Goal: Task Accomplishment & Management: Manage account settings

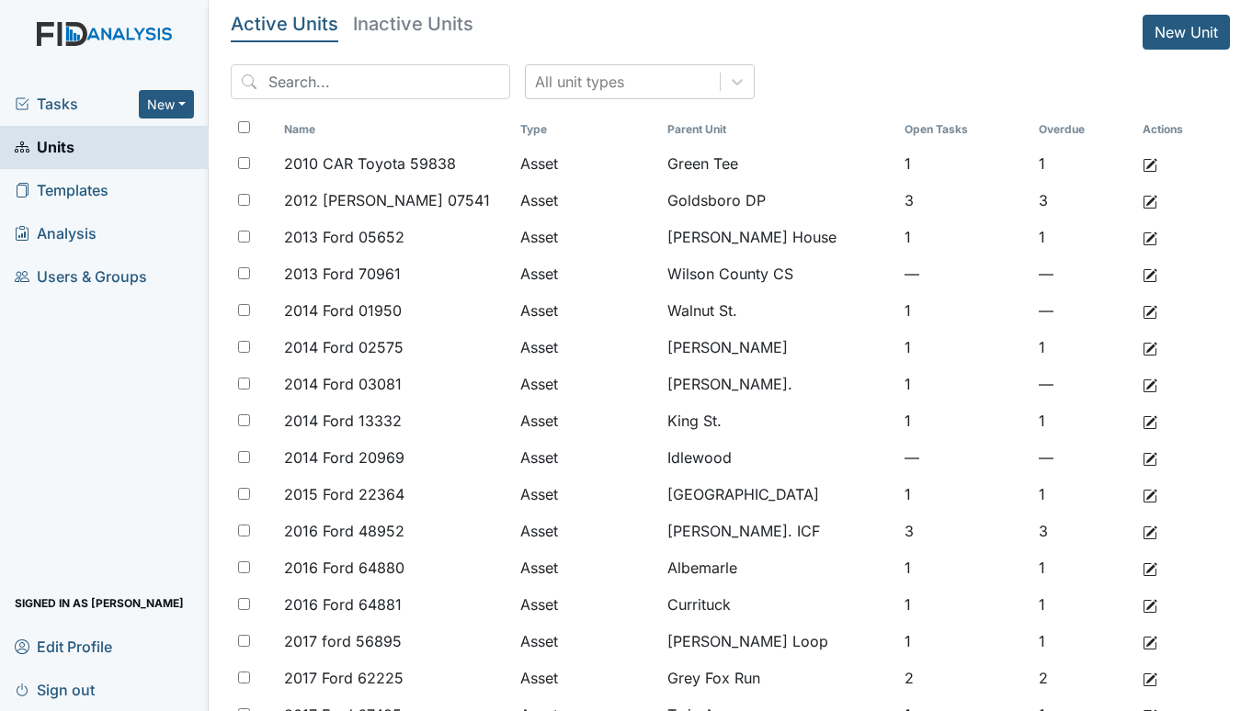
click at [392, 15] on h5 "Inactive Units" at bounding box center [413, 24] width 120 height 18
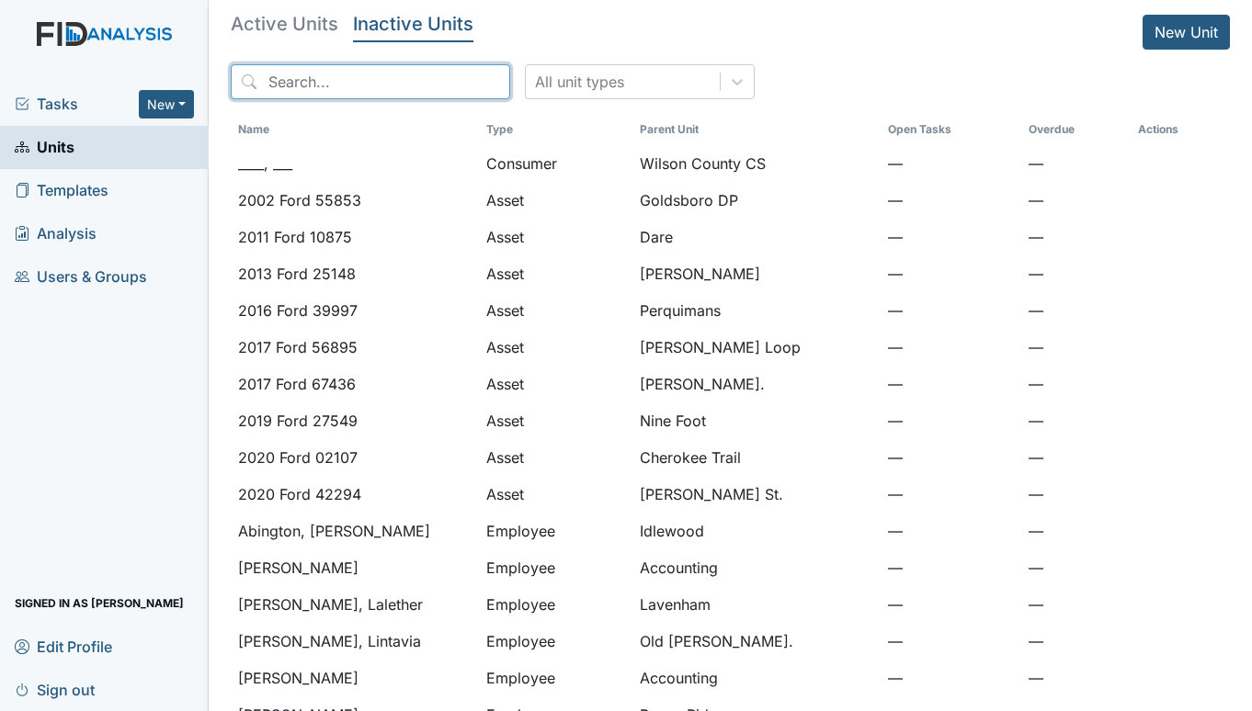
click at [352, 81] on input "search" at bounding box center [370, 81] width 279 height 35
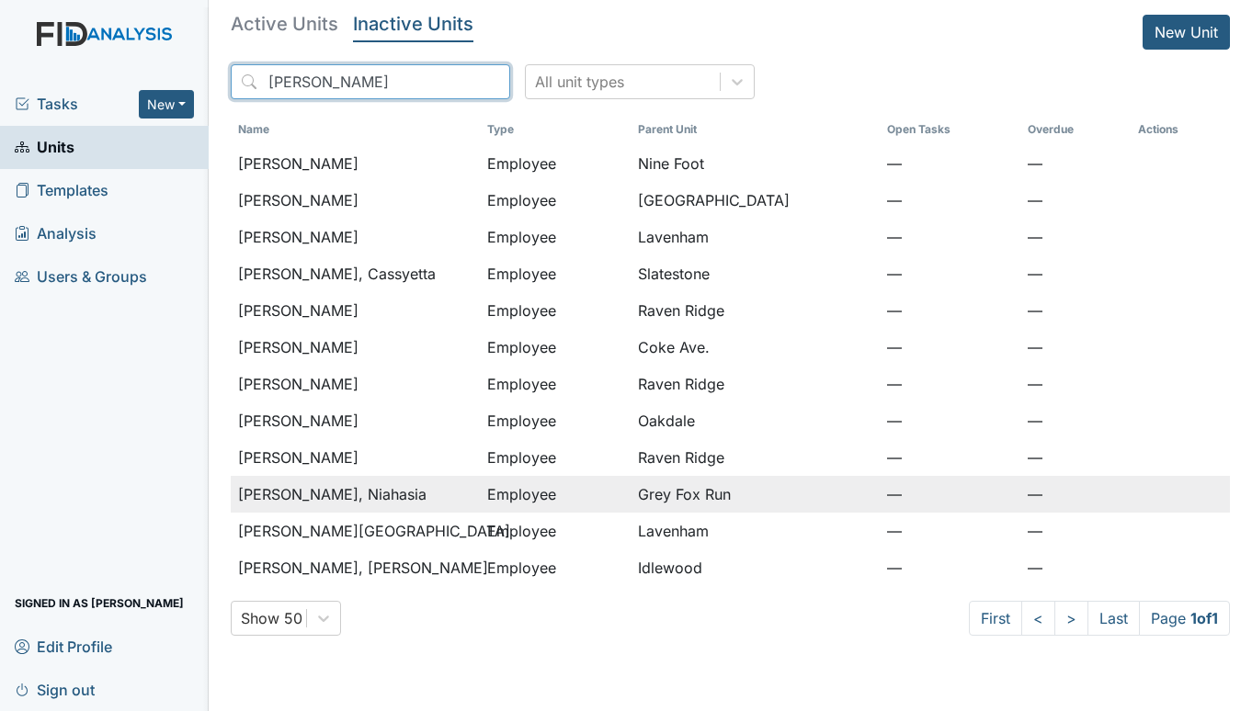
type input "WARD"
click at [332, 493] on span "Ward, Niahasia" at bounding box center [332, 494] width 188 height 22
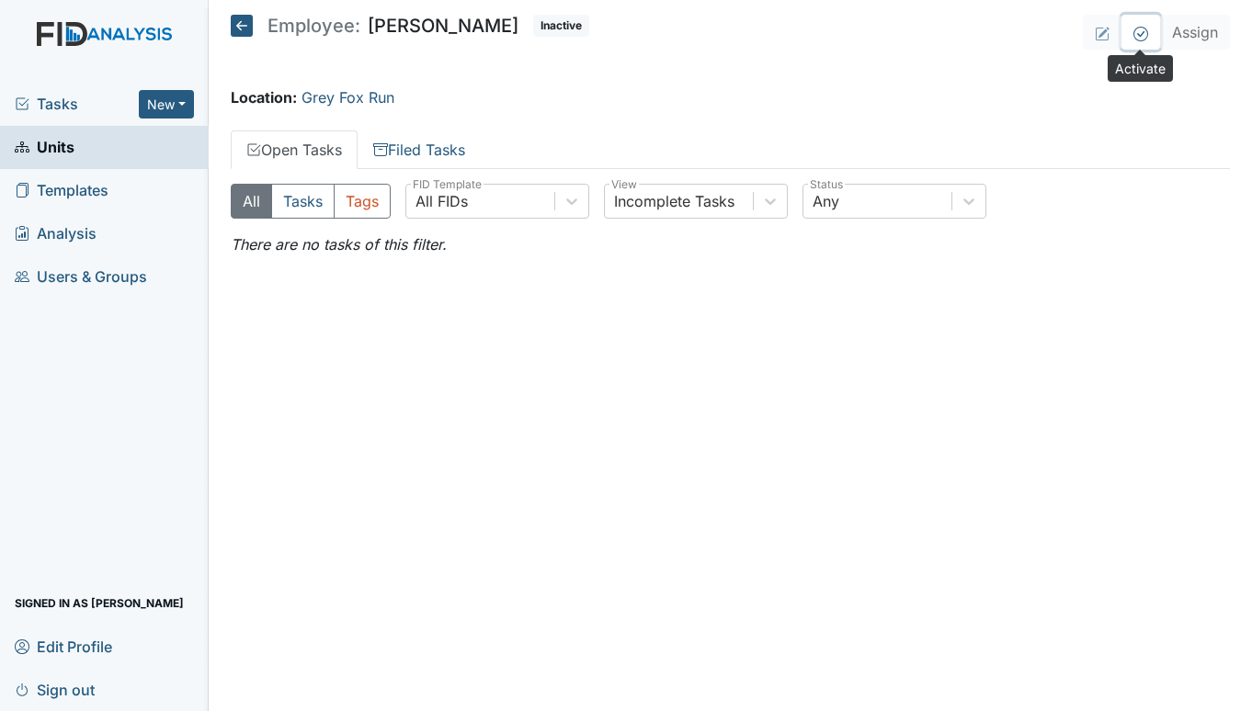
click at [1137, 34] on icon at bounding box center [1140, 33] width 7 height 6
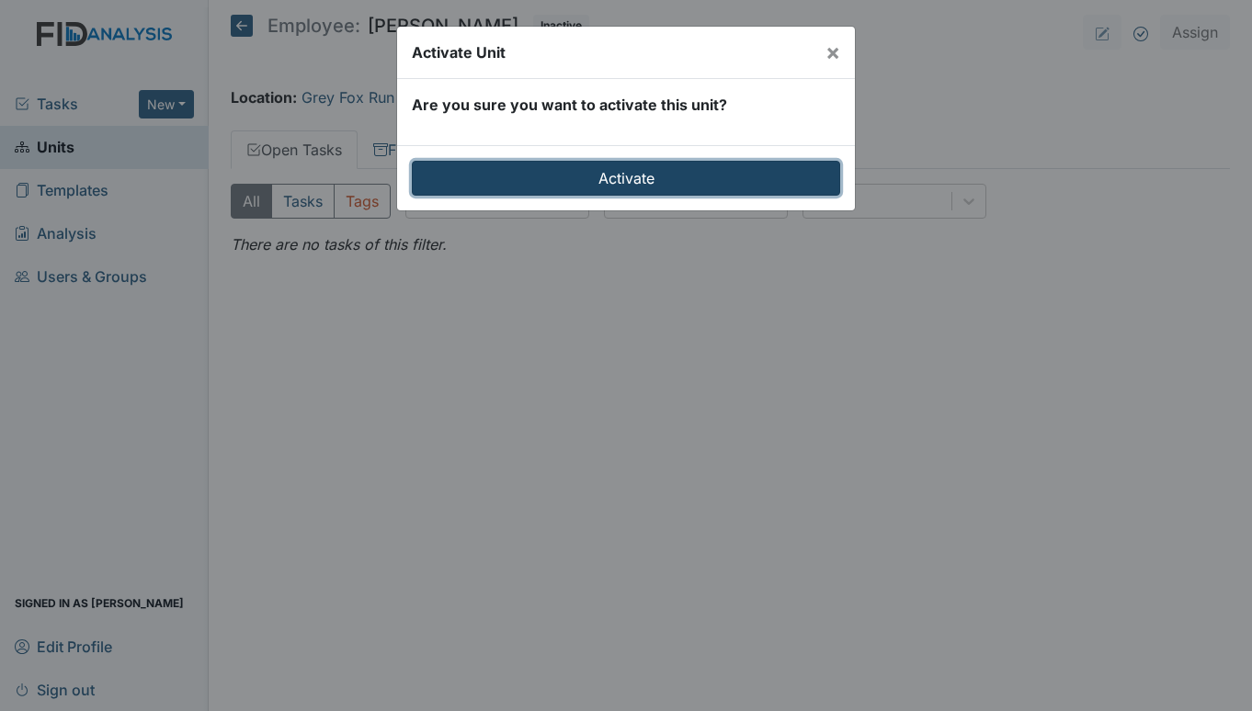
click at [634, 179] on input "Activate" at bounding box center [626, 178] width 428 height 35
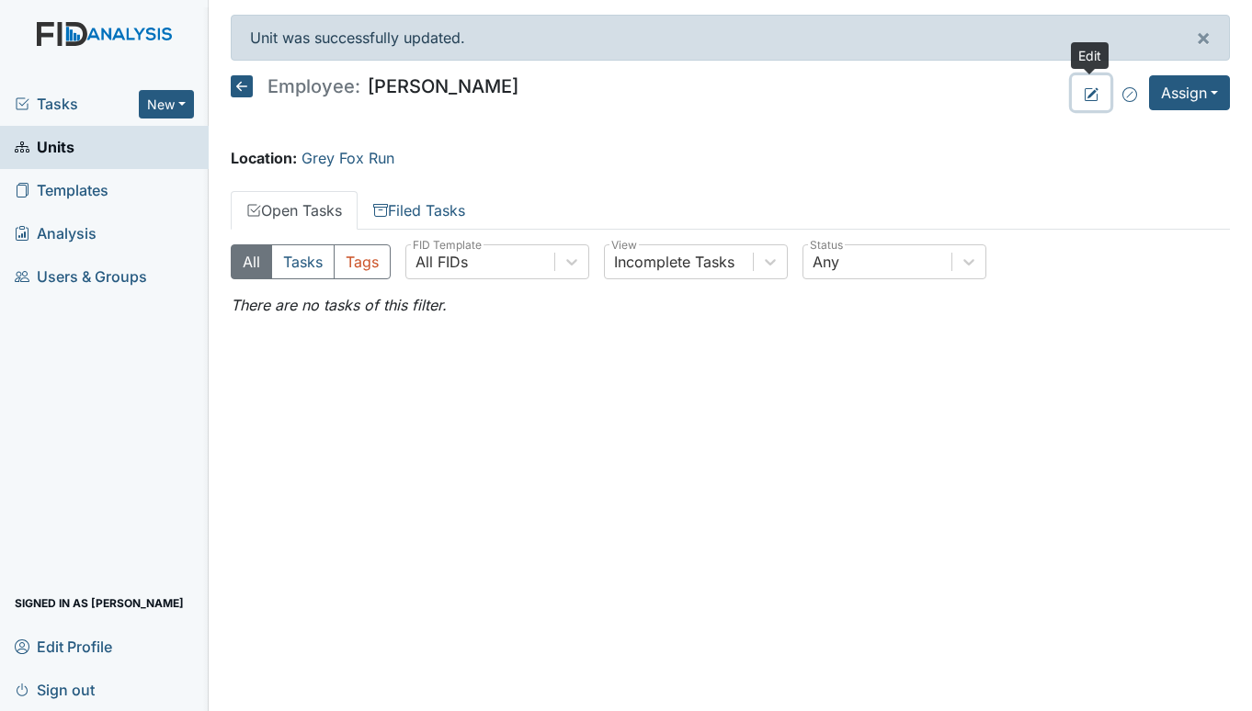
click at [1086, 90] on icon at bounding box center [1090, 94] width 15 height 15
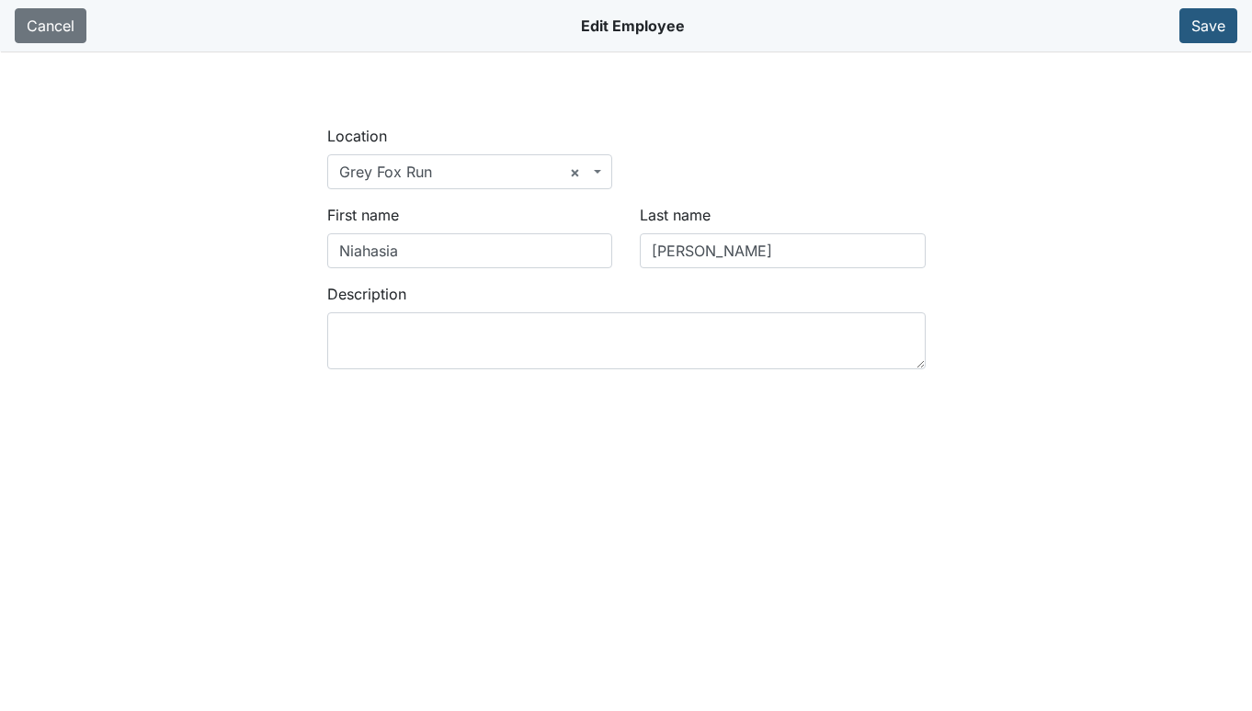
click at [595, 164] on span "× Grey Fox Run" at bounding box center [470, 171] width 286 height 35
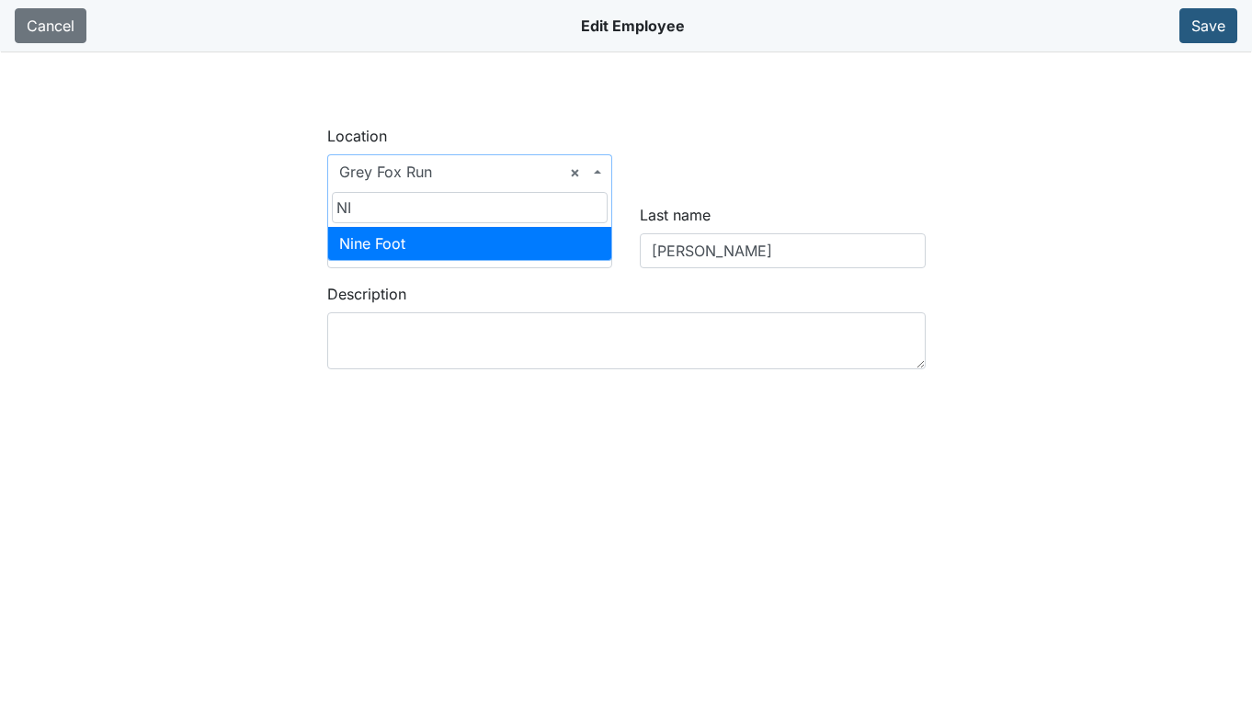
type input "NI"
select select "0996b67a-7d01-426e-9367-ca28d9ff2c16"
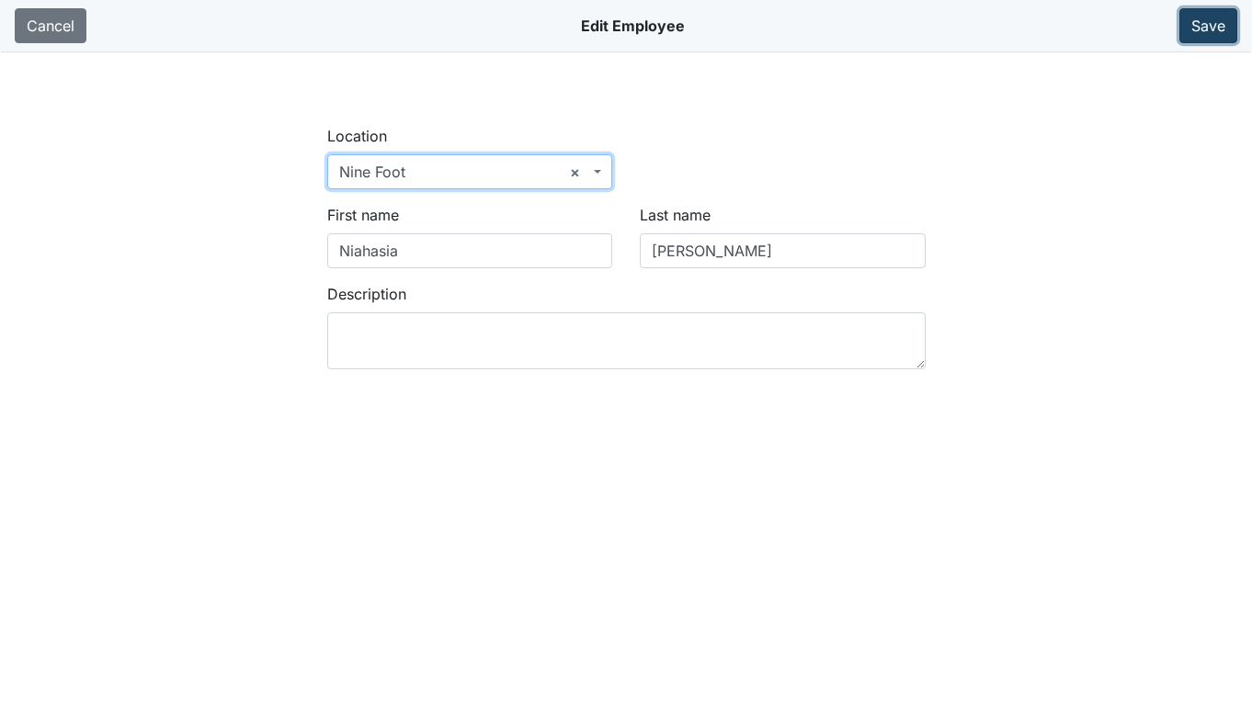
click at [1195, 28] on button "Save" at bounding box center [1208, 25] width 58 height 35
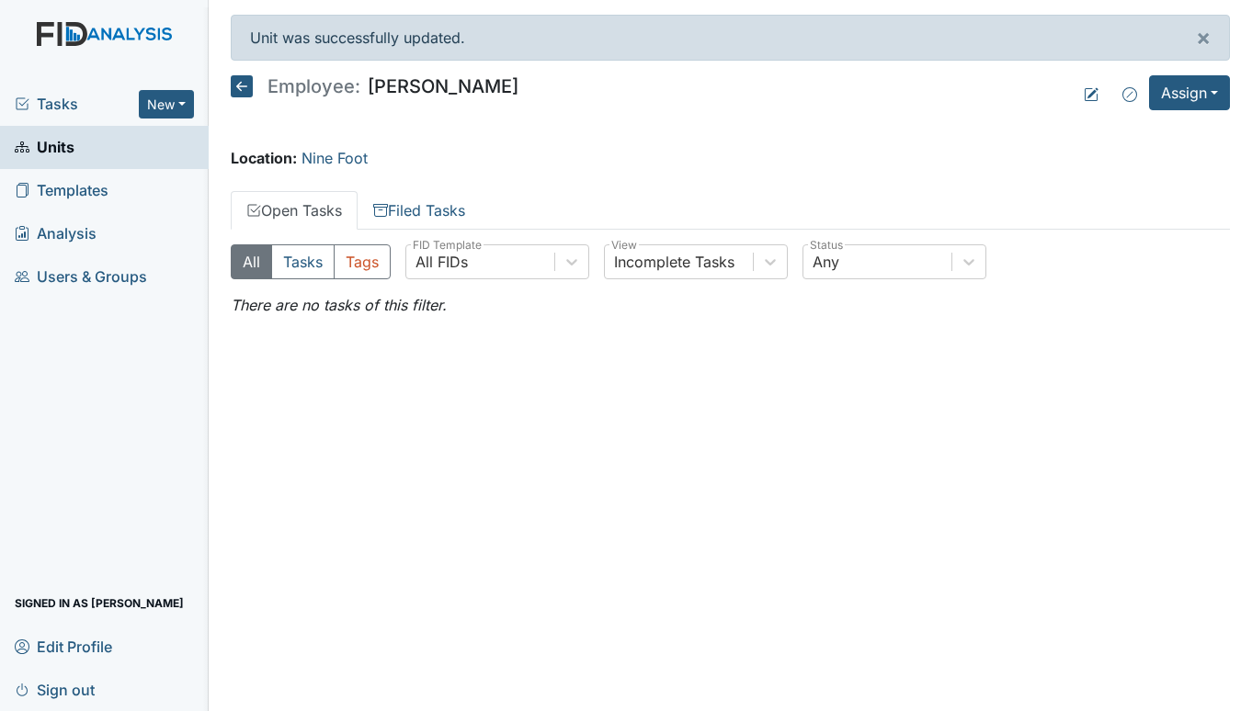
click at [54, 138] on span "Units" at bounding box center [45, 147] width 60 height 28
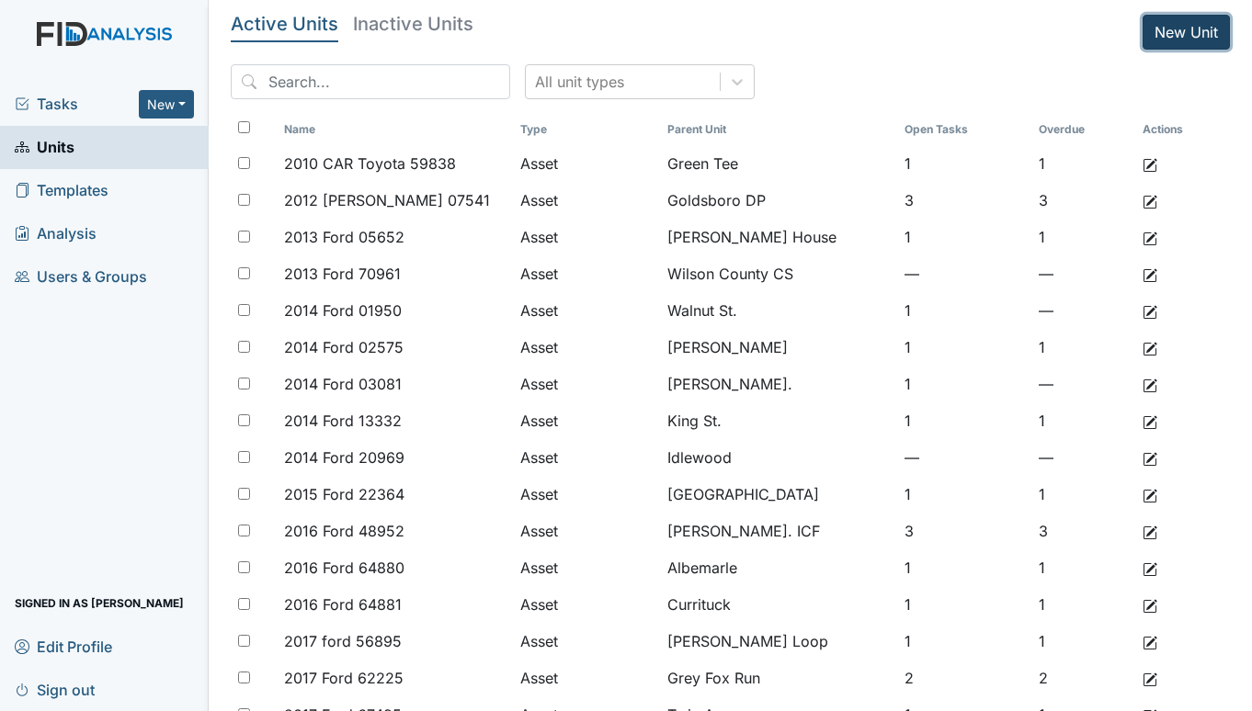
click at [1157, 28] on link "New Unit" at bounding box center [1185, 32] width 87 height 35
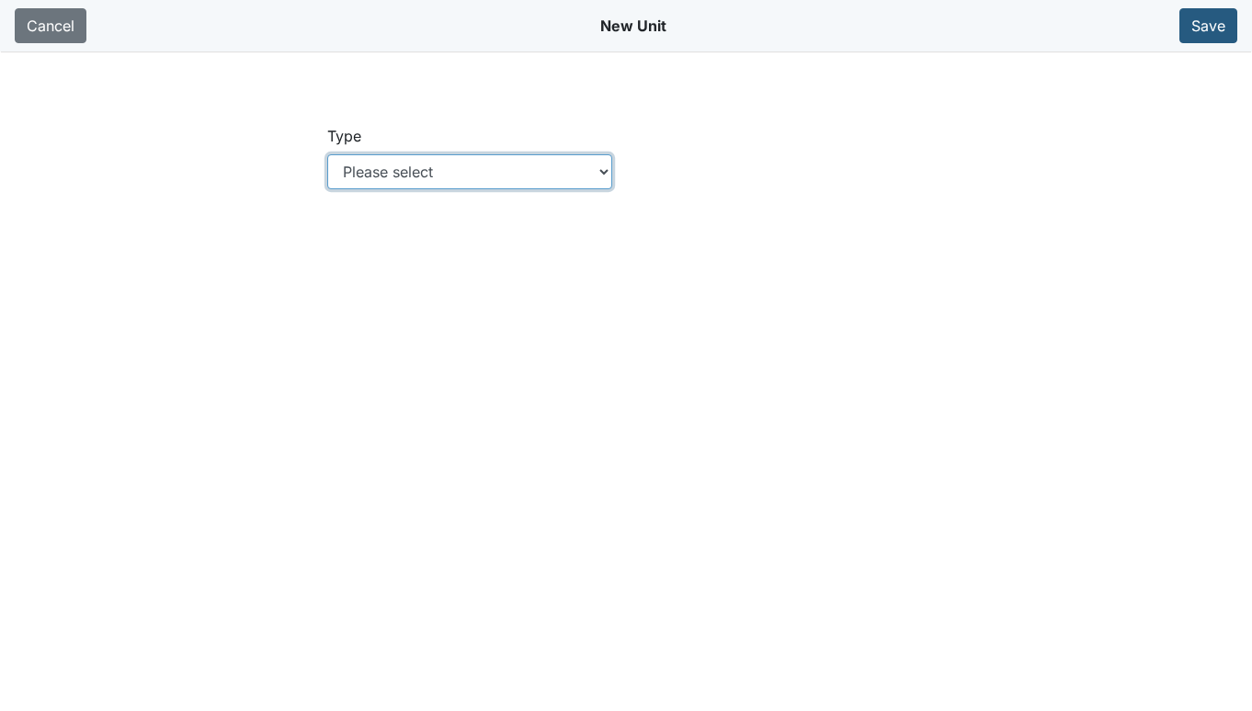
click at [603, 164] on select "Please select Location Location: Employee Location: Consumer Location: Asset Lo…" at bounding box center [470, 171] width 286 height 35
select select "c73a534c-0e54-49e9-a002-c9fa01df8b69"
click at [327, 154] on select "Please select Location Location: Employee Location: Consumer Location: Asset Lo…" at bounding box center [470, 171] width 286 height 35
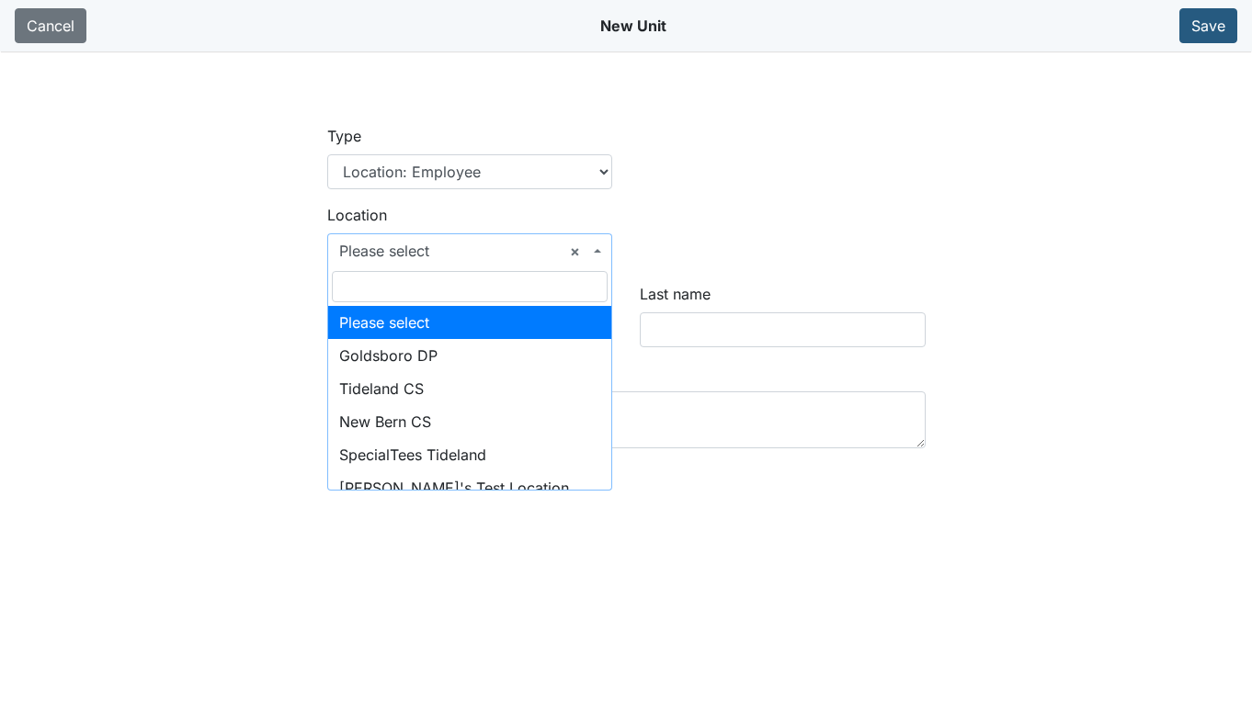
click at [597, 252] on b at bounding box center [597, 251] width 7 height 4
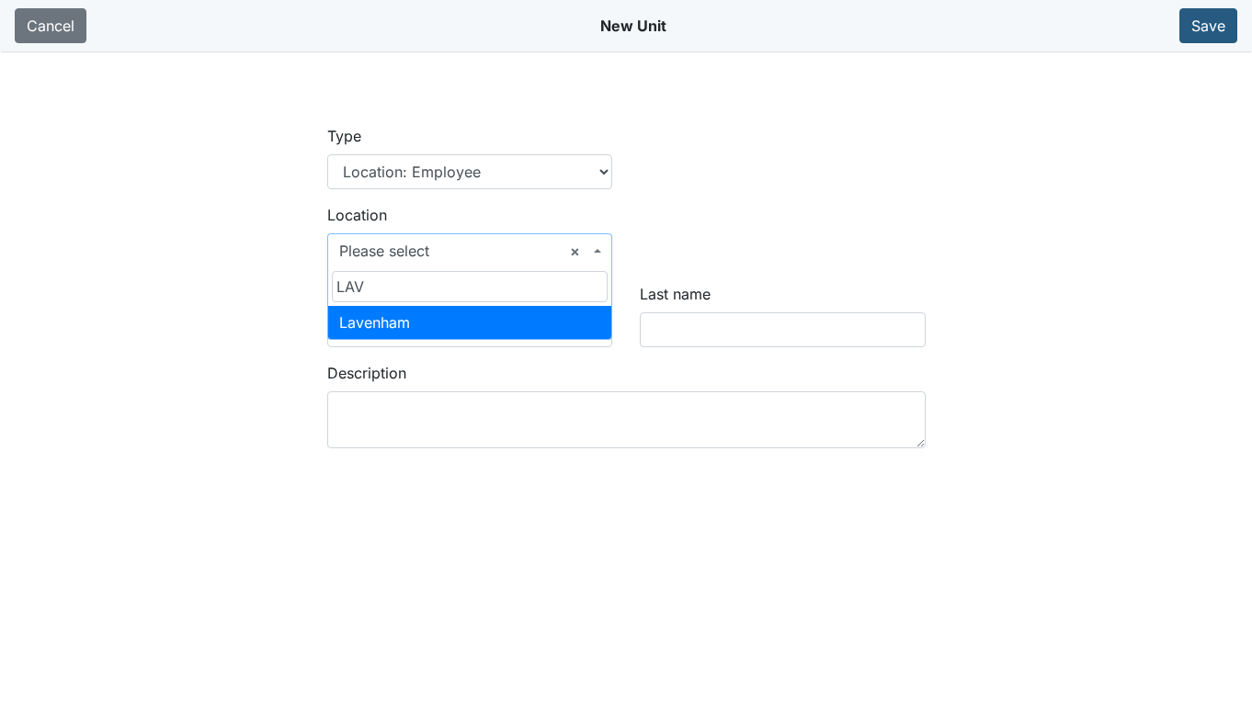
type input "LAV"
select select "0205dce3-f5d8-49ce-a1f3-a97bba3df533"
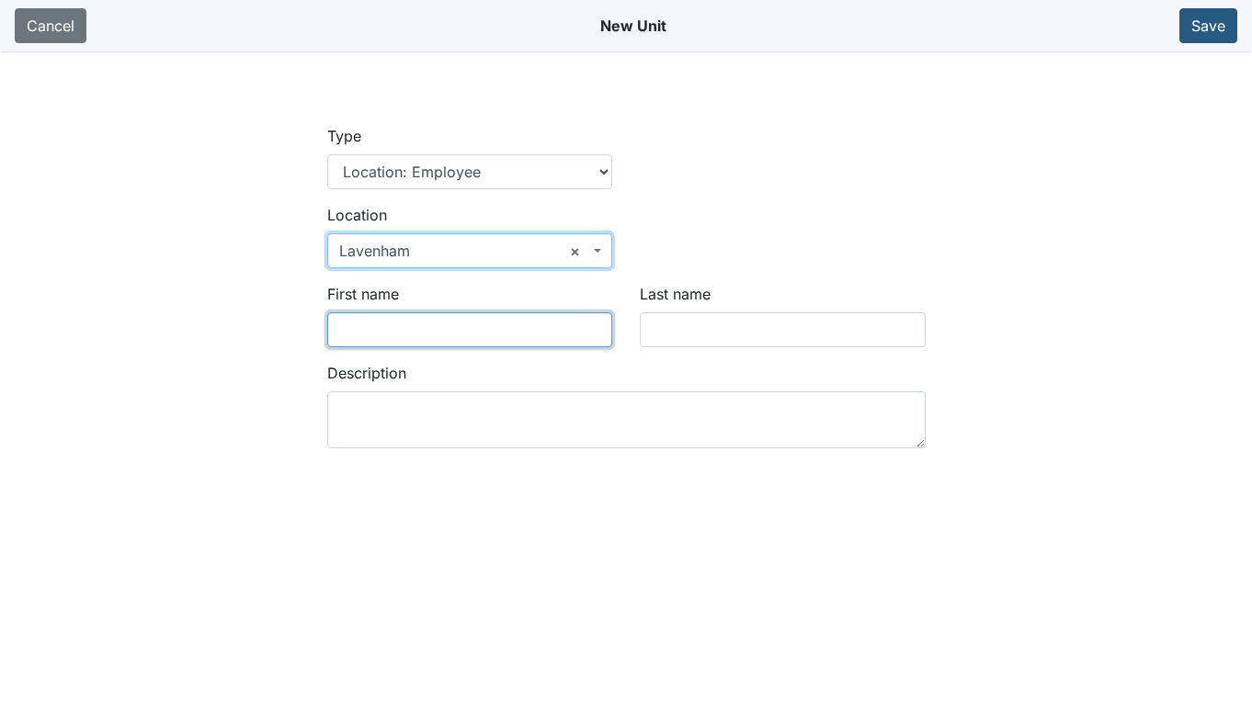
click at [494, 331] on input "First name" at bounding box center [470, 329] width 286 height 35
drag, startPoint x: 400, startPoint y: 330, endPoint x: 322, endPoint y: 329, distance: 78.1
click at [322, 329] on div "First name aNTONASIA" at bounding box center [469, 322] width 313 height 79
type input "Antonasia"
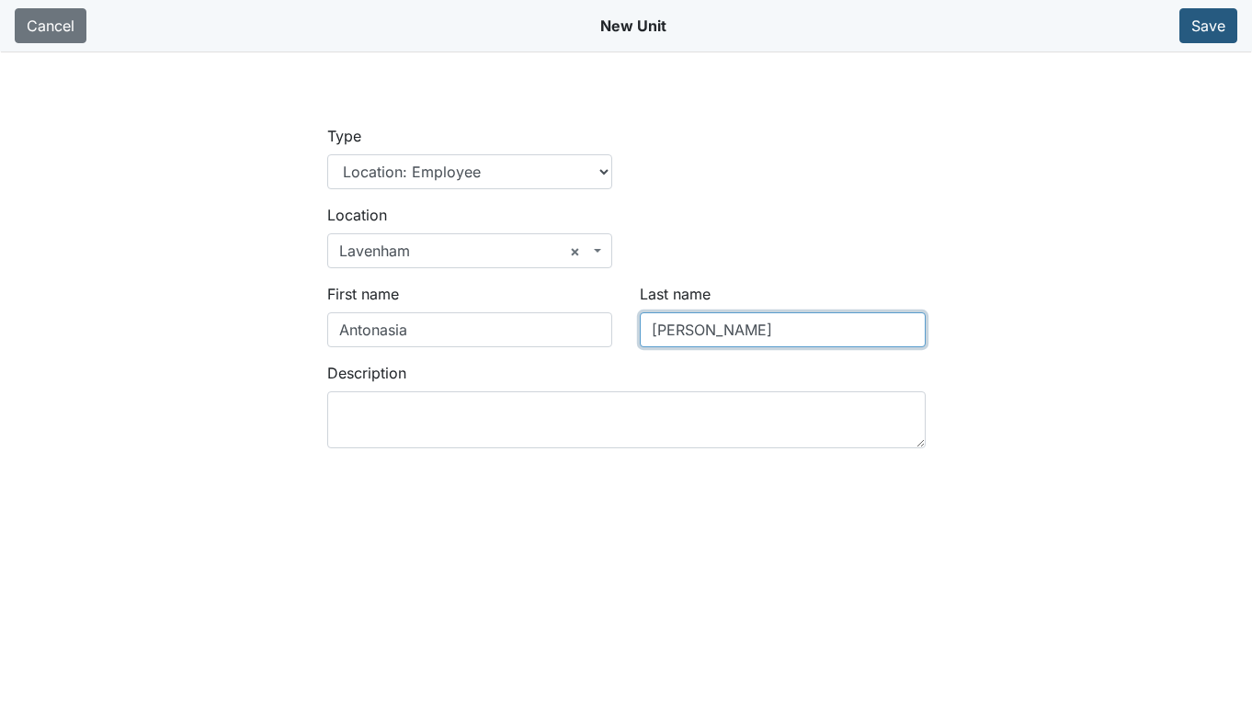
click at [662, 329] on input "bryant" at bounding box center [783, 329] width 286 height 35
type input "Bryant"
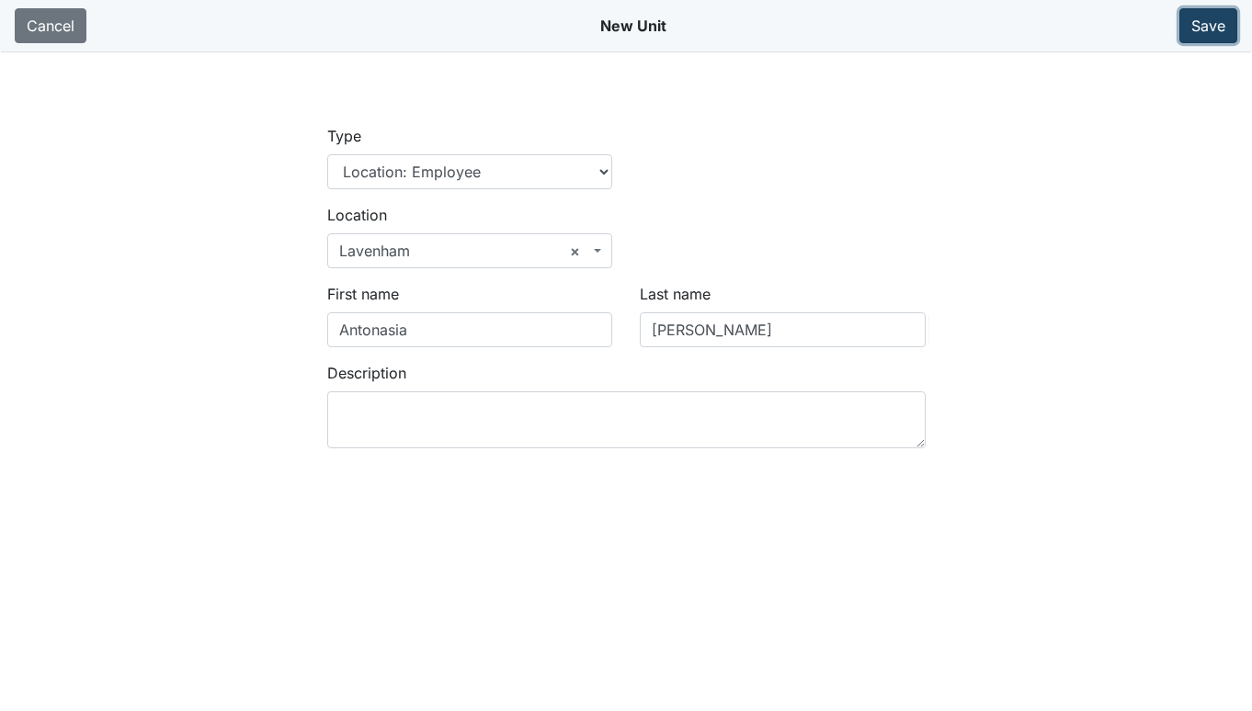
click at [1205, 22] on button "Save" at bounding box center [1208, 25] width 58 height 35
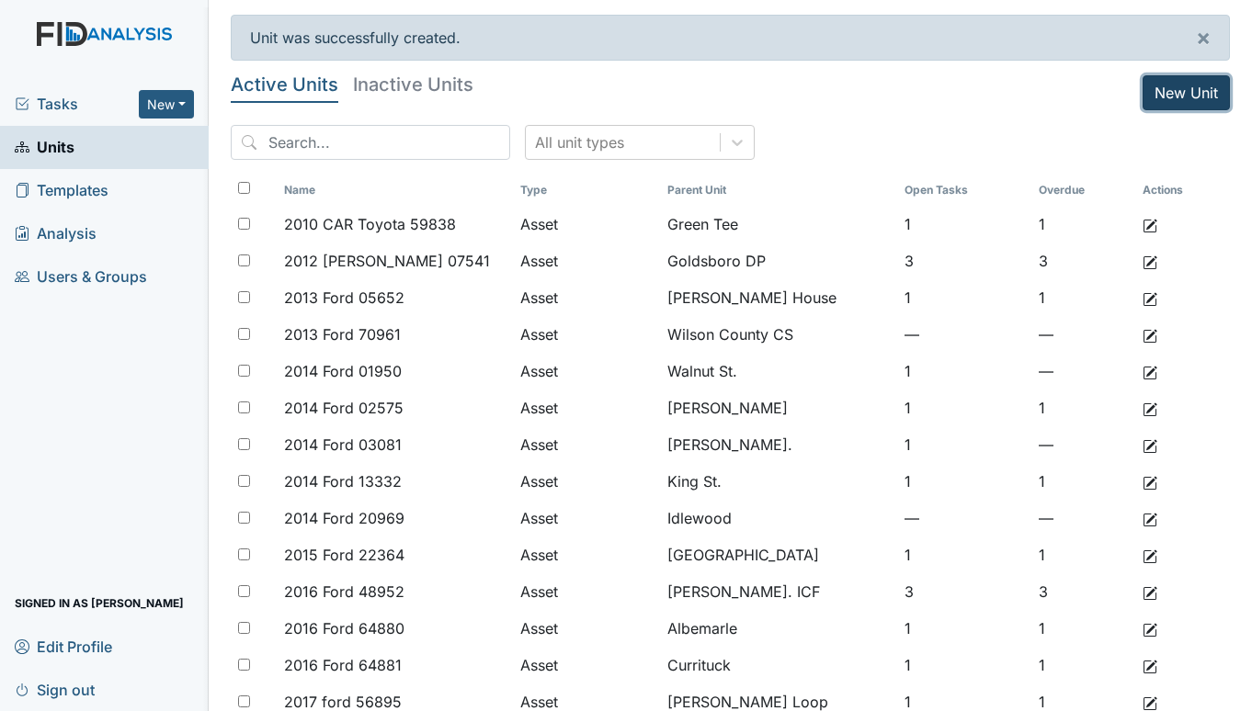
click at [1142, 91] on link "New Unit" at bounding box center [1185, 92] width 87 height 35
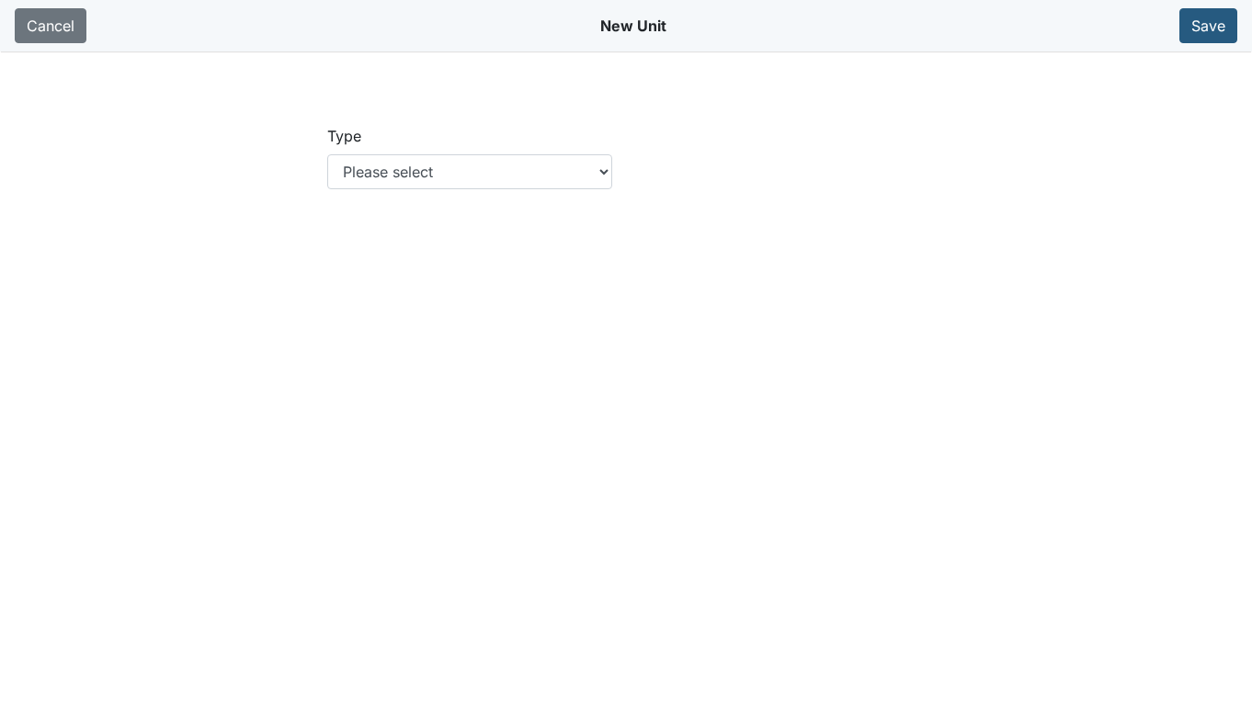
click at [614, 167] on div "Type Please select Location Location: Employee Location: Consumer Location: Ass…" at bounding box center [469, 164] width 313 height 79
drag, startPoint x: 606, startPoint y: 170, endPoint x: 592, endPoint y: 180, distance: 17.8
click at [606, 170] on select "Please select Location Location: Employee Location: Consumer Location: Asset Lo…" at bounding box center [470, 171] width 286 height 35
select select "c73a534c-0e54-49e9-a002-c9fa01df8b69"
click at [327, 154] on select "Please select Location Location: Employee Location: Consumer Location: Asset Lo…" at bounding box center [470, 171] width 286 height 35
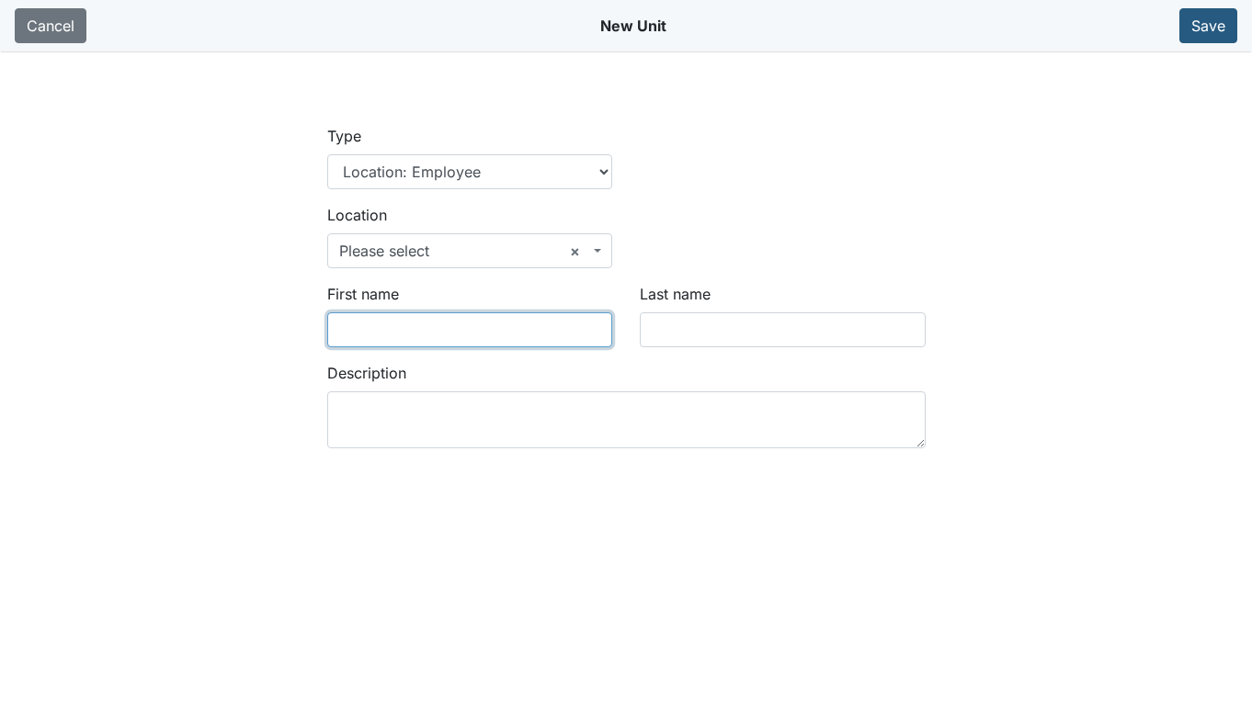
click at [455, 317] on input "First name" at bounding box center [470, 329] width 286 height 35
type input "jENNIFER"
drag, startPoint x: 405, startPoint y: 323, endPoint x: 254, endPoint y: 334, distance: 152.0
click at [254, 334] on main "Type Location Location: Employee Location: Consumer Location: Asset Location: O…" at bounding box center [626, 406] width 1252 height 711
type input "Jennifer"
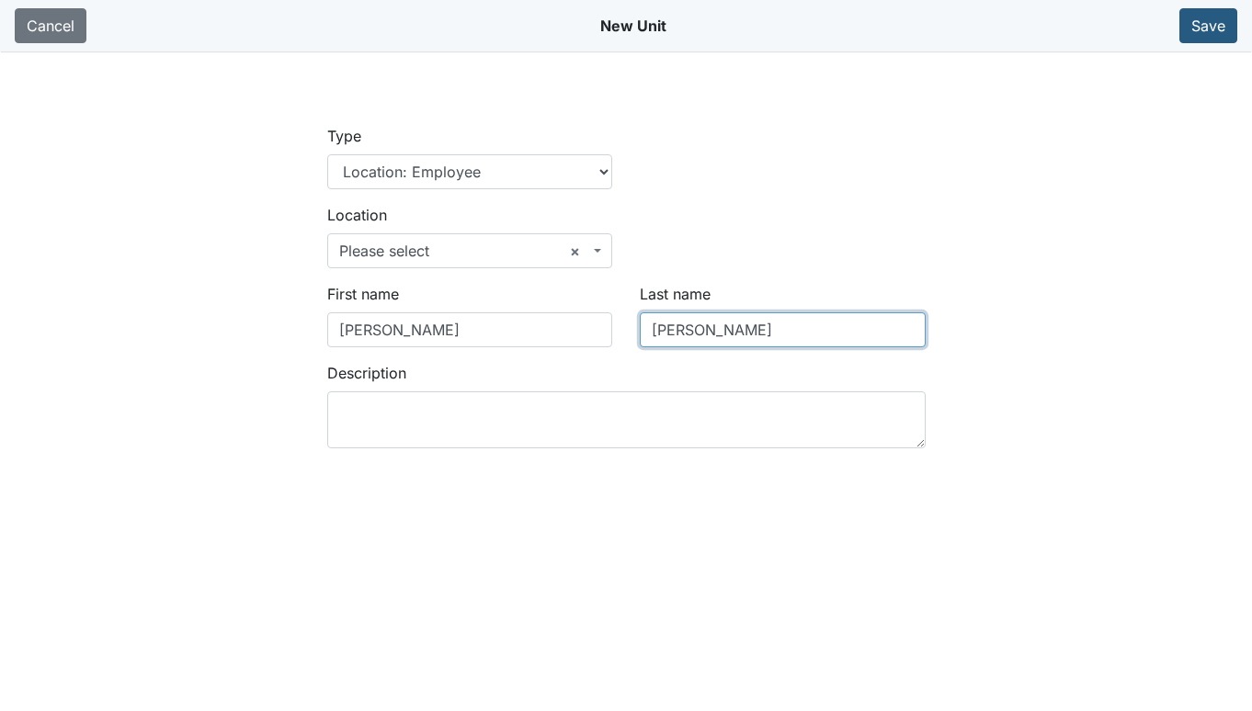
type input "Richardson"
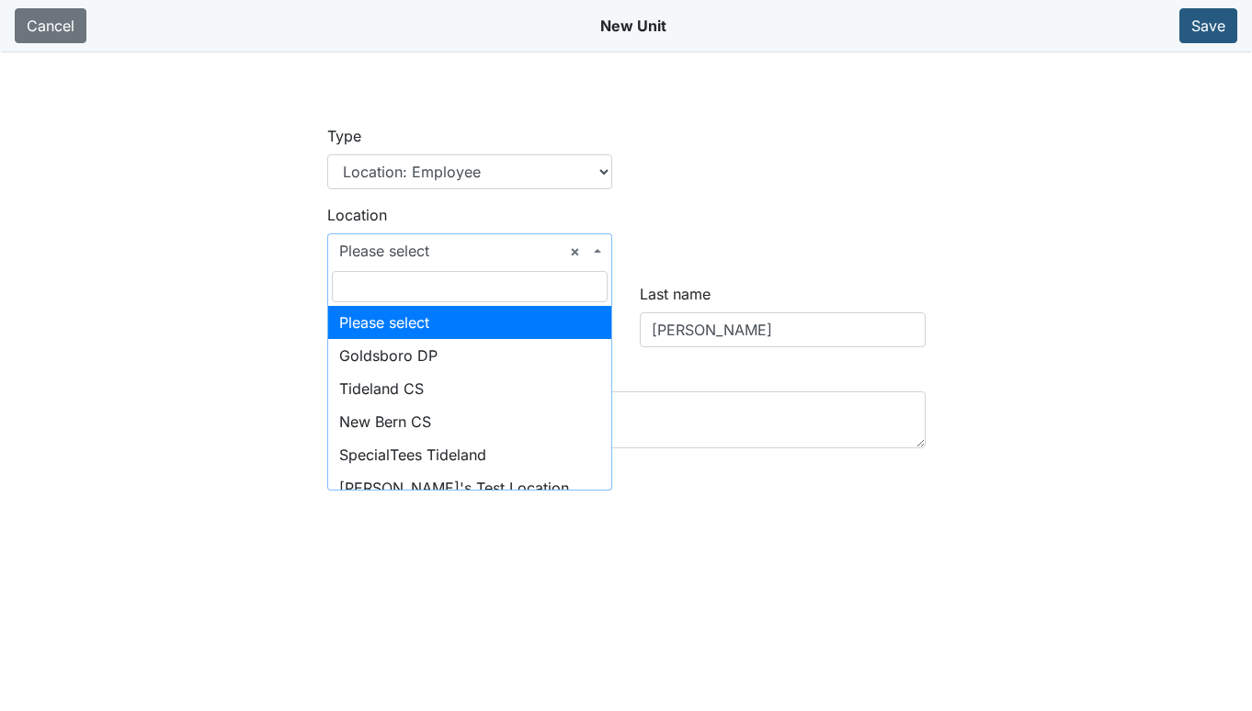
click at [595, 253] on span "× Please select" at bounding box center [470, 250] width 286 height 35
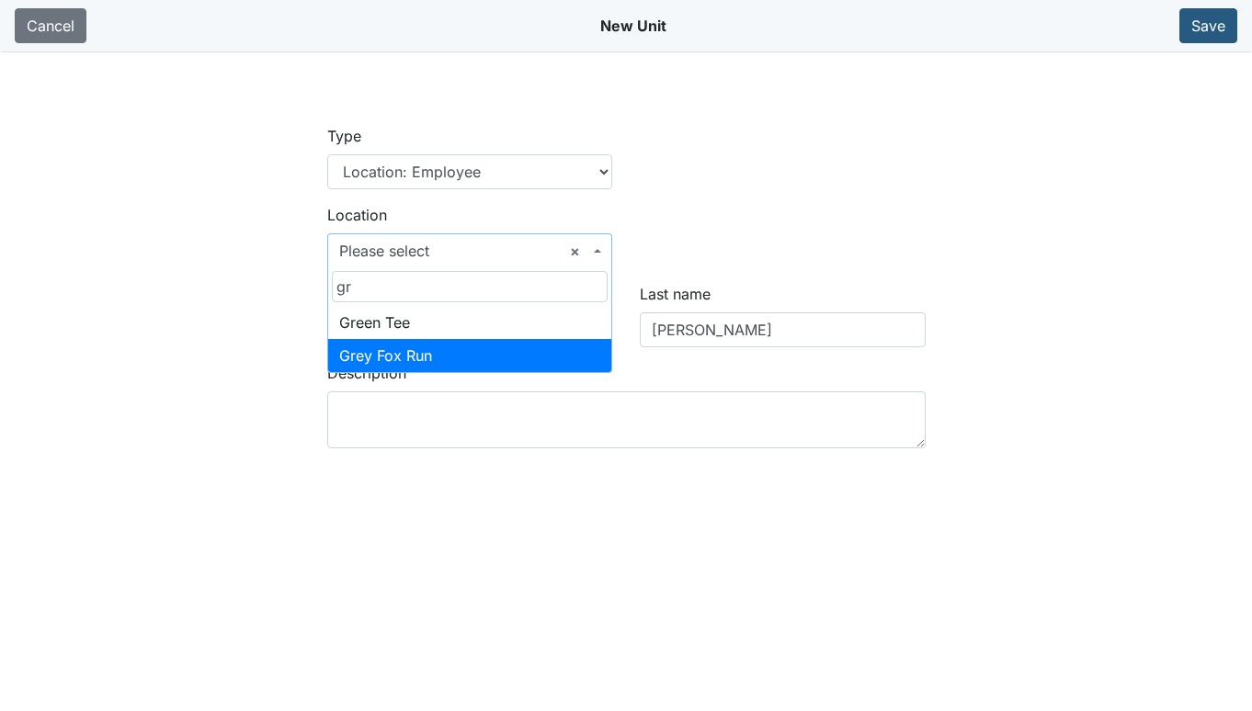
type input "gr"
select select "57090ea9-90f8-4df9-9161-5a5adc5ebb42"
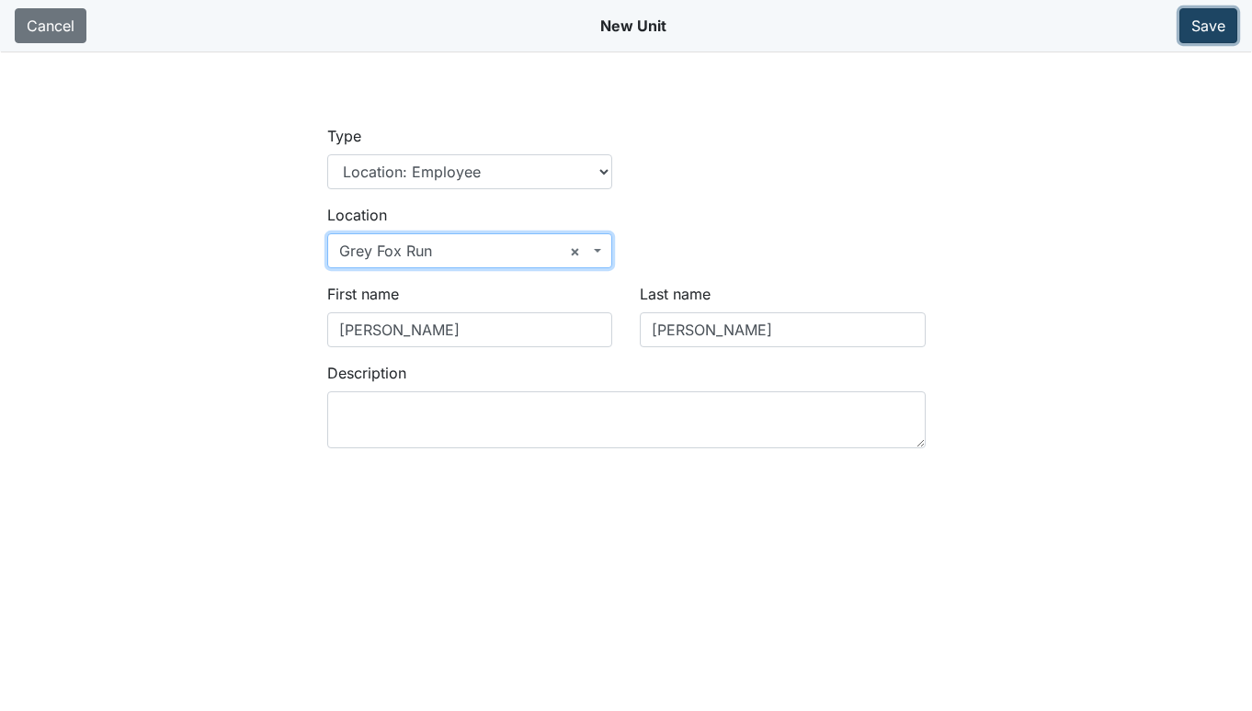
click at [1205, 30] on button "Save" at bounding box center [1208, 25] width 58 height 35
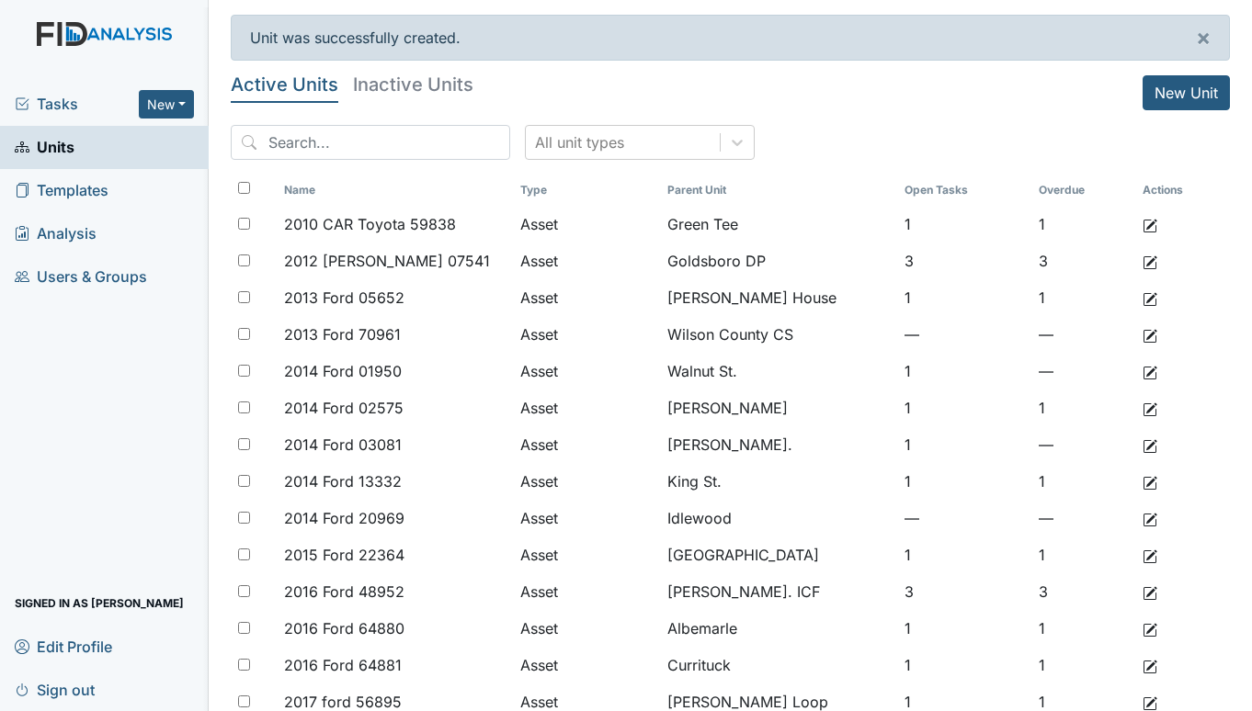
click at [58, 98] on span "Tasks" at bounding box center [77, 104] width 124 height 22
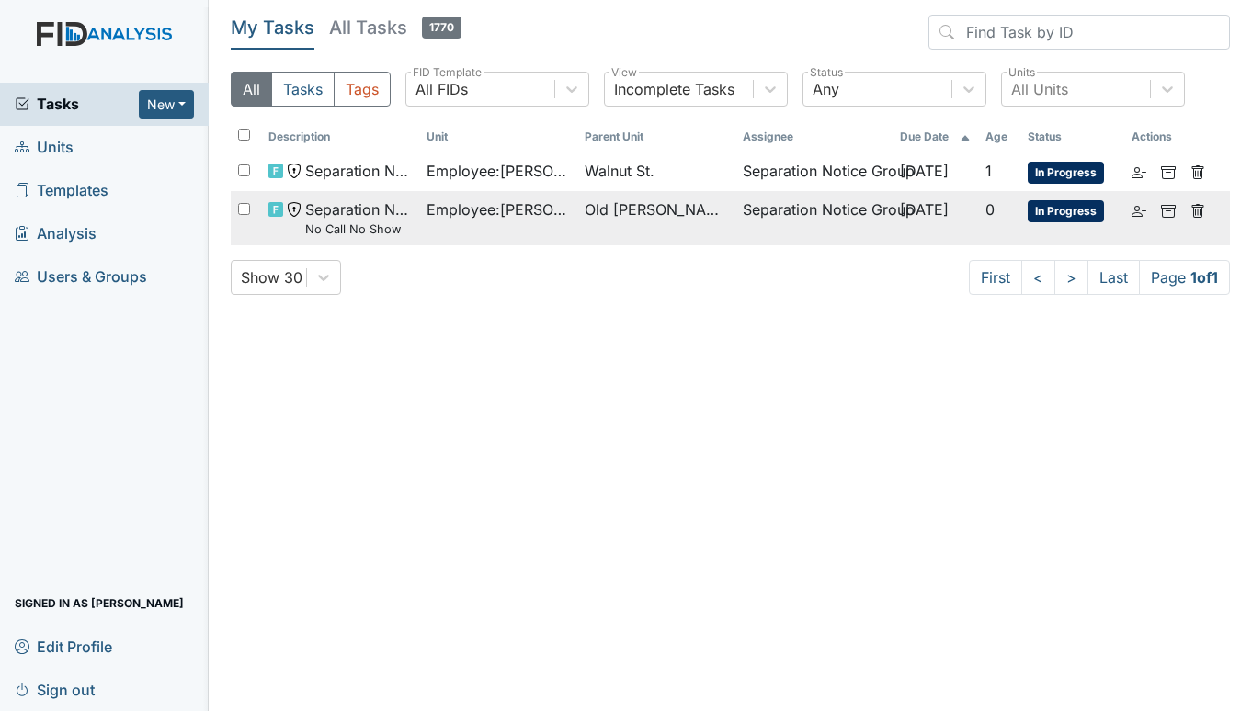
click at [466, 213] on span "Employee : [PERSON_NAME]" at bounding box center [497, 209] width 143 height 22
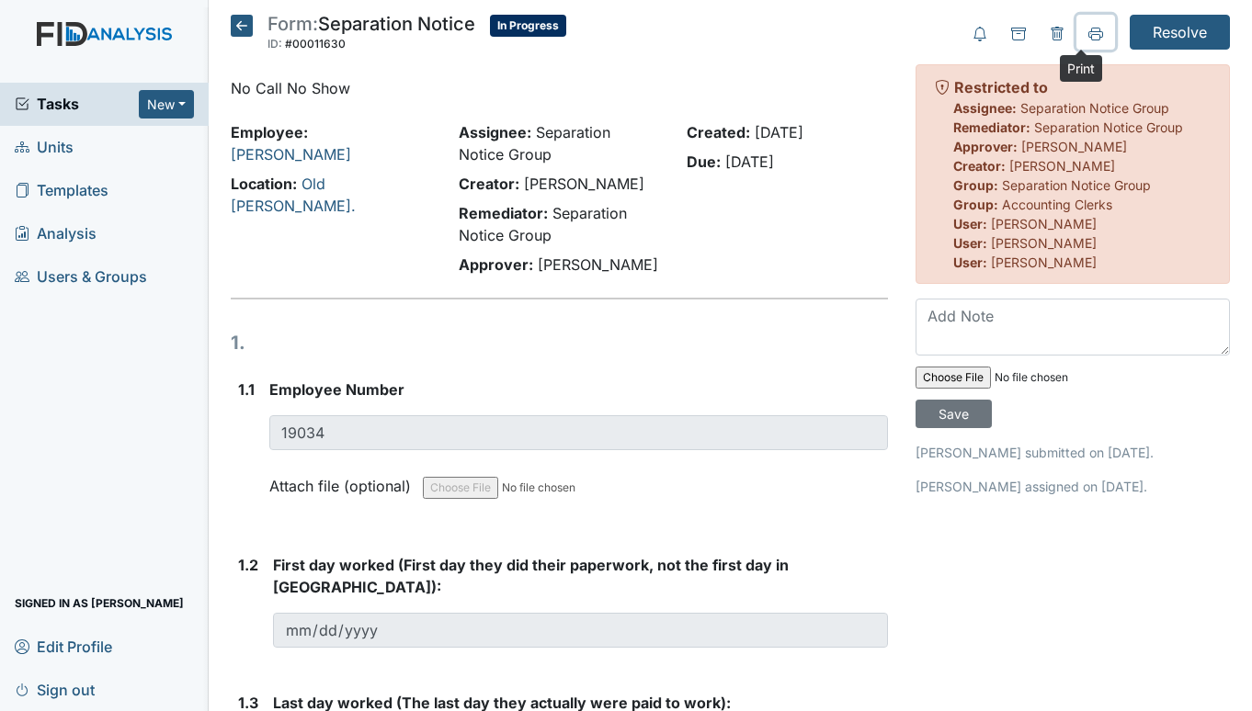
click at [1088, 31] on icon at bounding box center [1095, 33] width 15 height 10
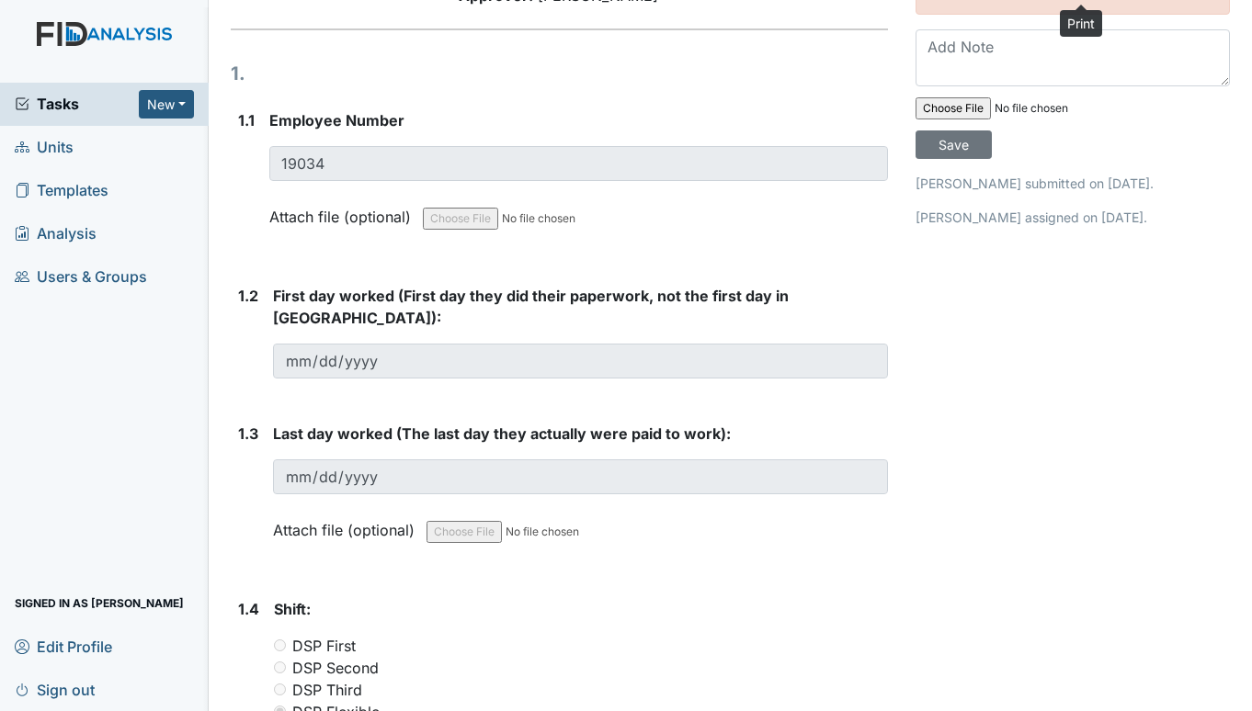
scroll to position [276, 0]
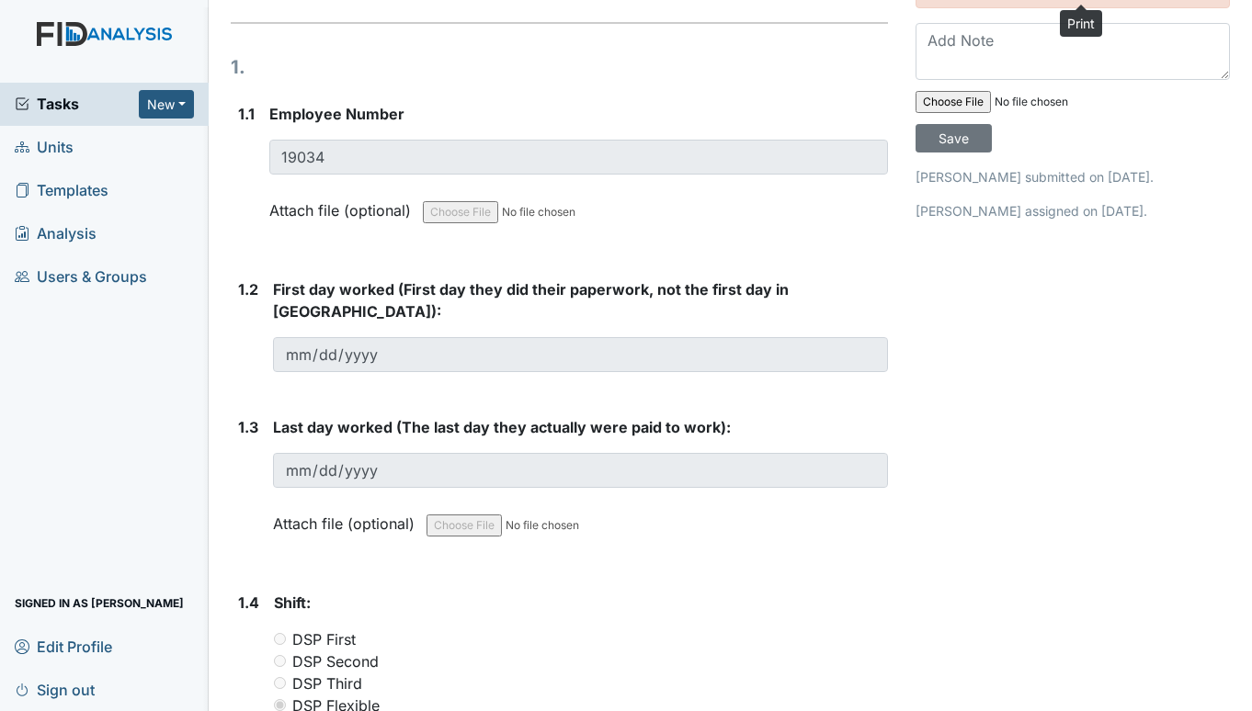
click at [56, 143] on span "Units" at bounding box center [44, 147] width 59 height 28
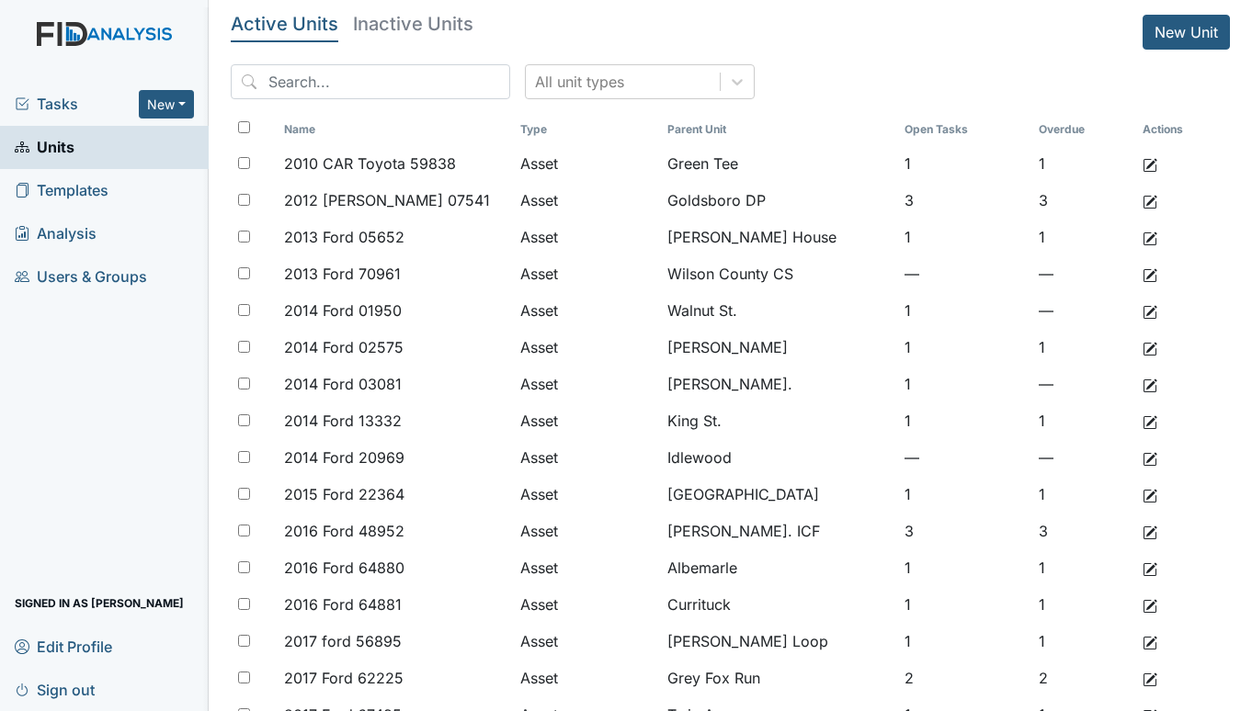
click at [73, 101] on span "Tasks" at bounding box center [77, 104] width 124 height 22
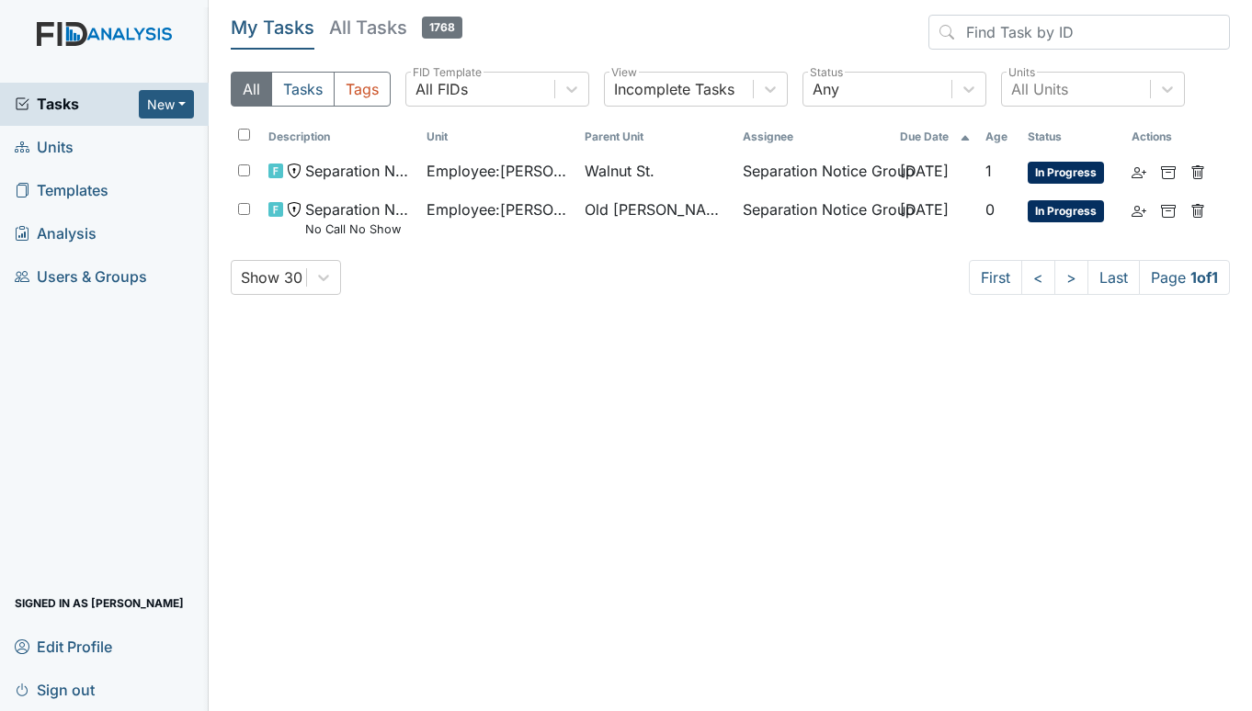
click at [62, 149] on span "Units" at bounding box center [44, 147] width 59 height 28
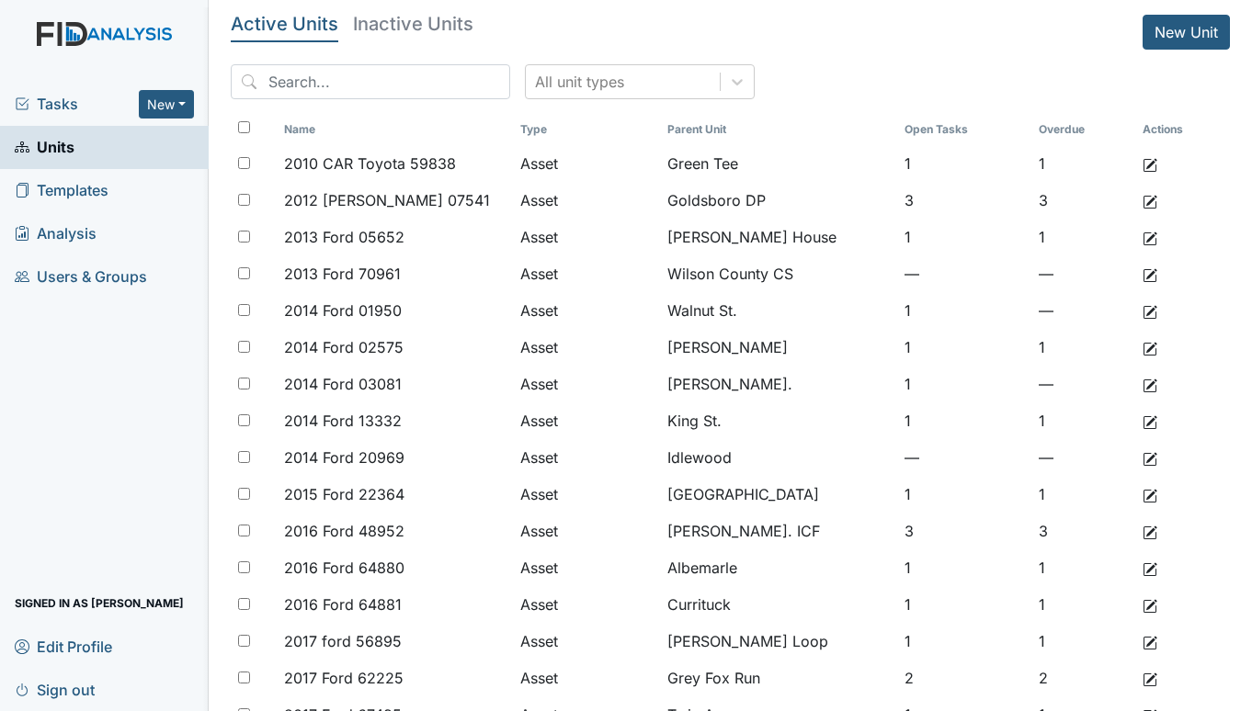
click at [69, 95] on span "Tasks" at bounding box center [77, 104] width 124 height 22
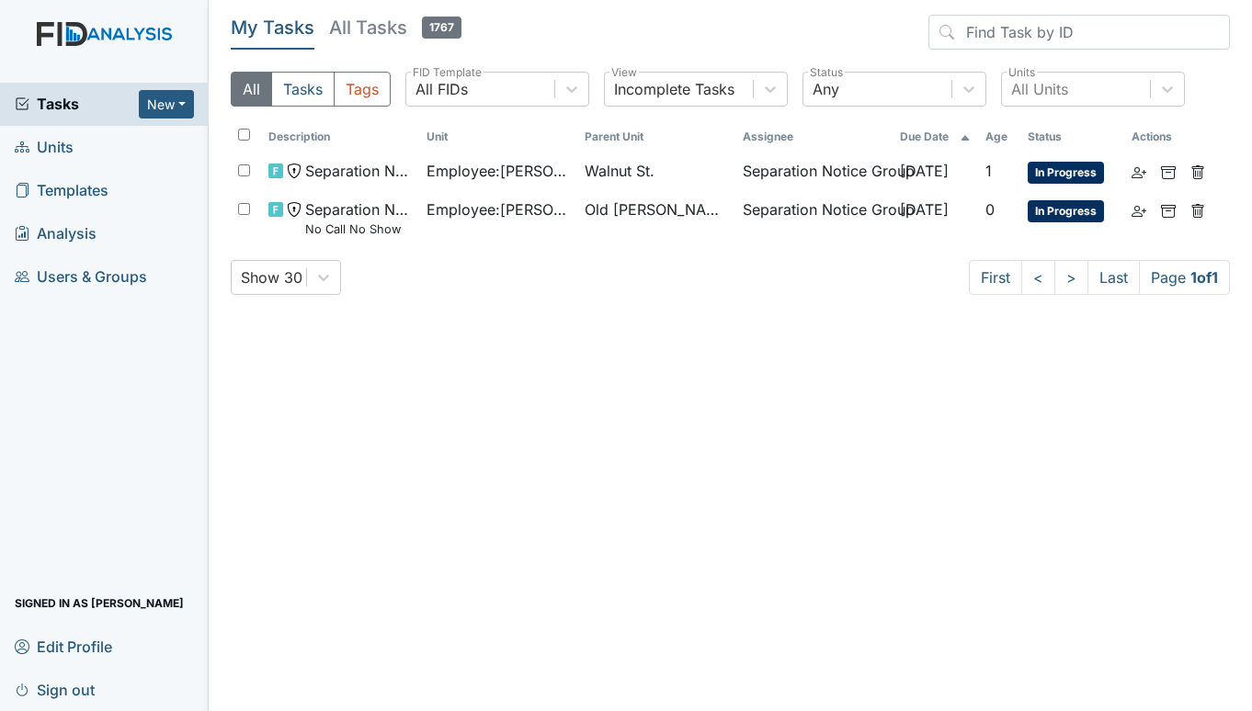
click at [57, 143] on span "Units" at bounding box center [44, 147] width 59 height 28
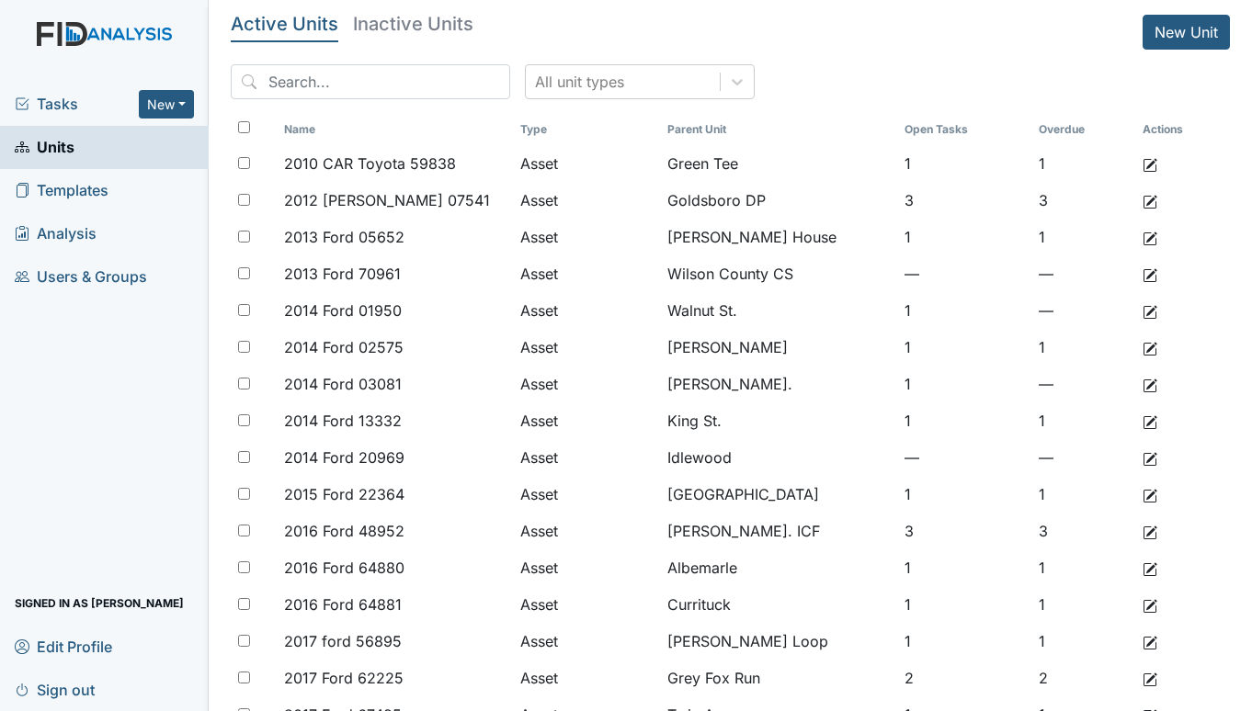
click at [88, 105] on span "Tasks" at bounding box center [77, 104] width 124 height 22
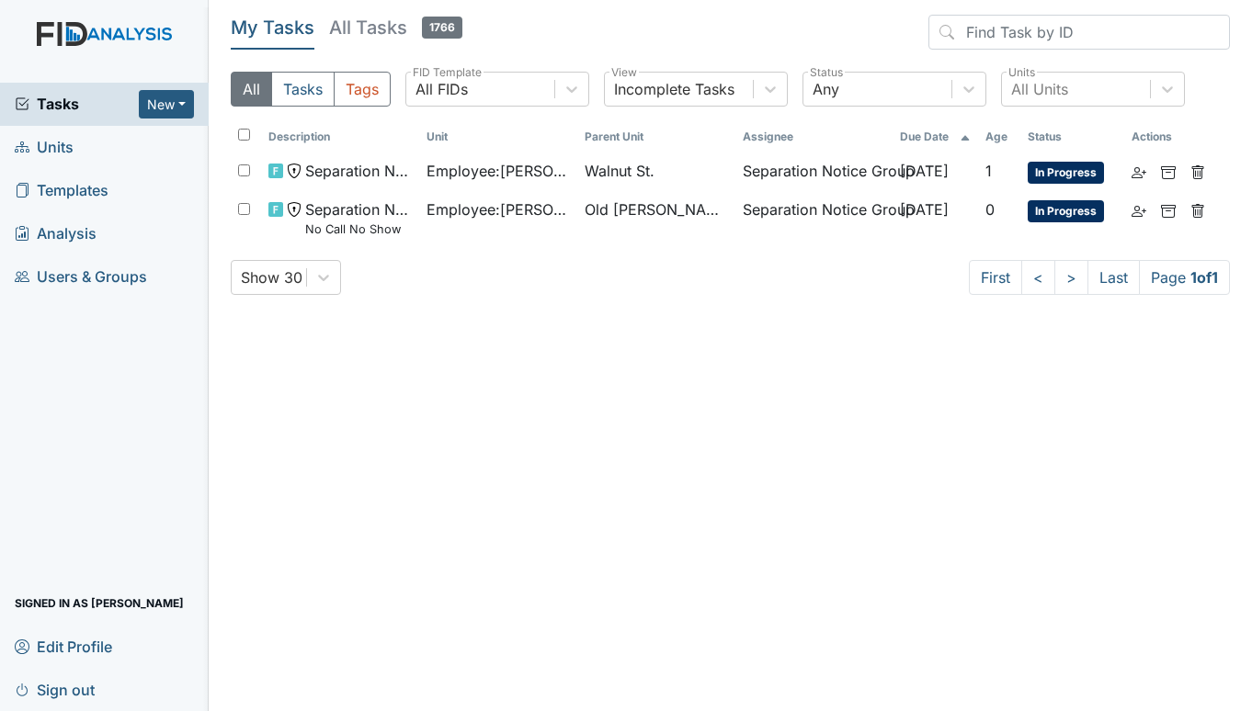
click at [48, 138] on span "Units" at bounding box center [44, 147] width 59 height 28
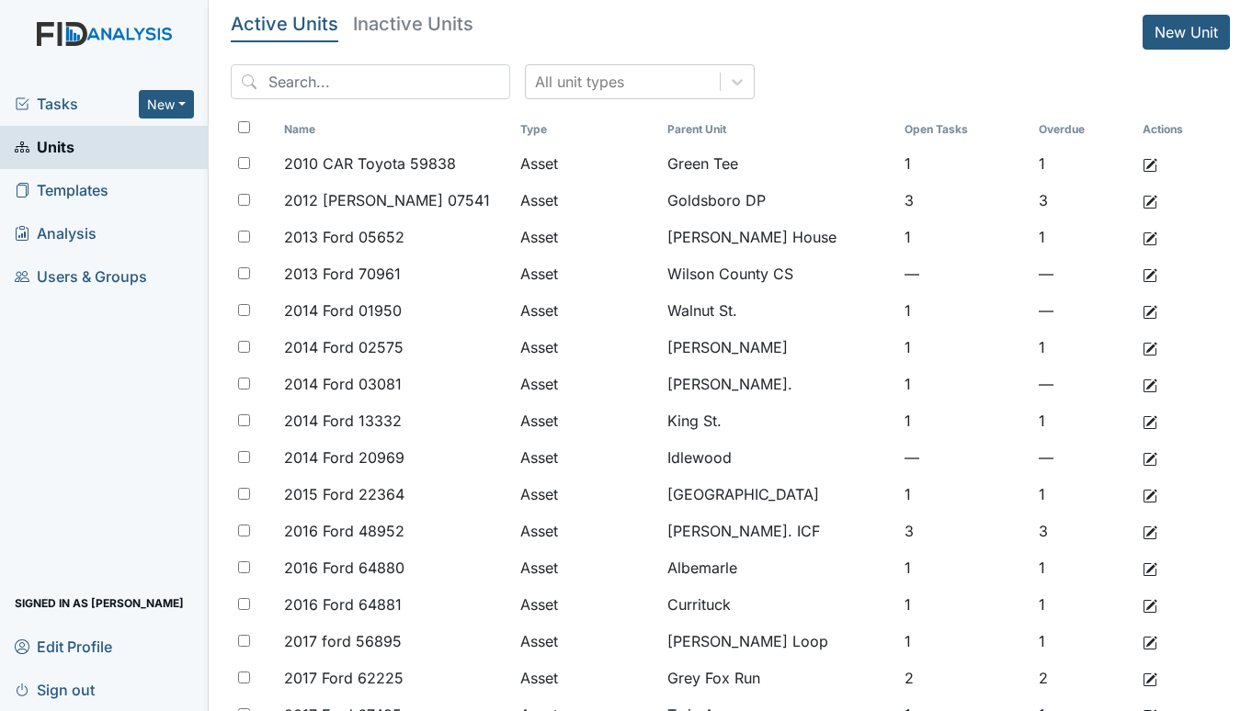
click at [85, 96] on span "Tasks" at bounding box center [77, 104] width 124 height 22
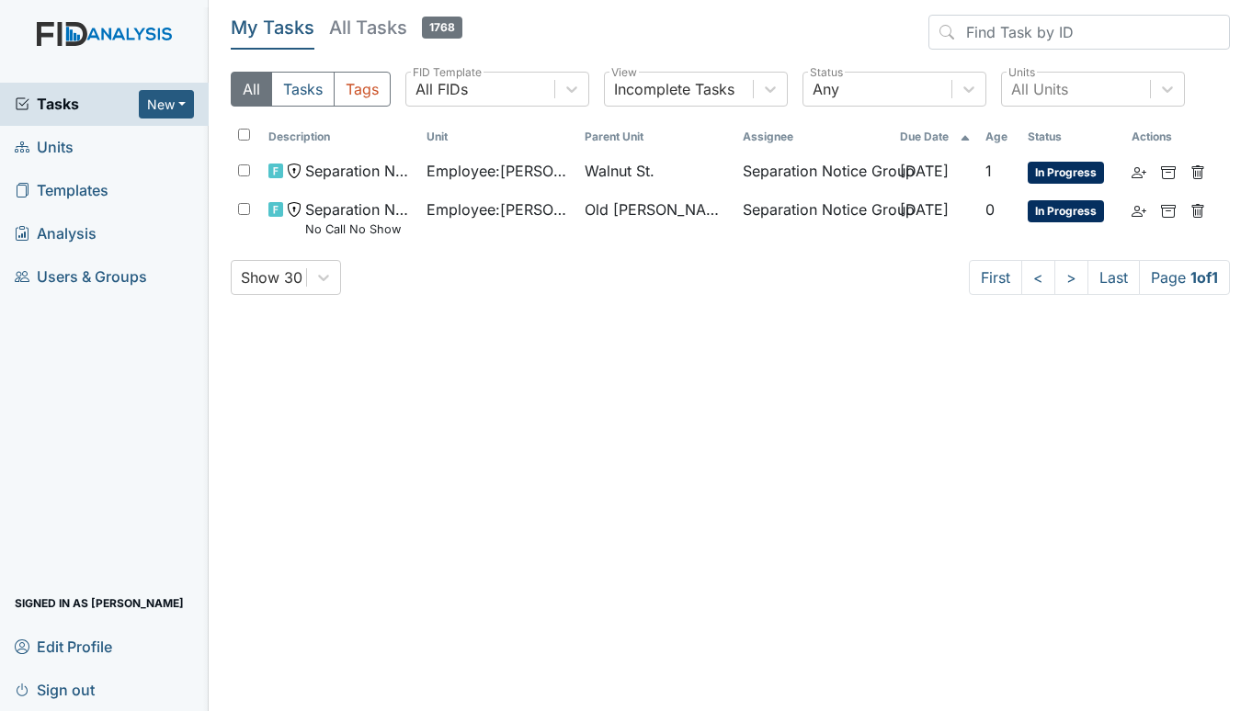
click at [75, 144] on link "Units" at bounding box center [104, 147] width 209 height 43
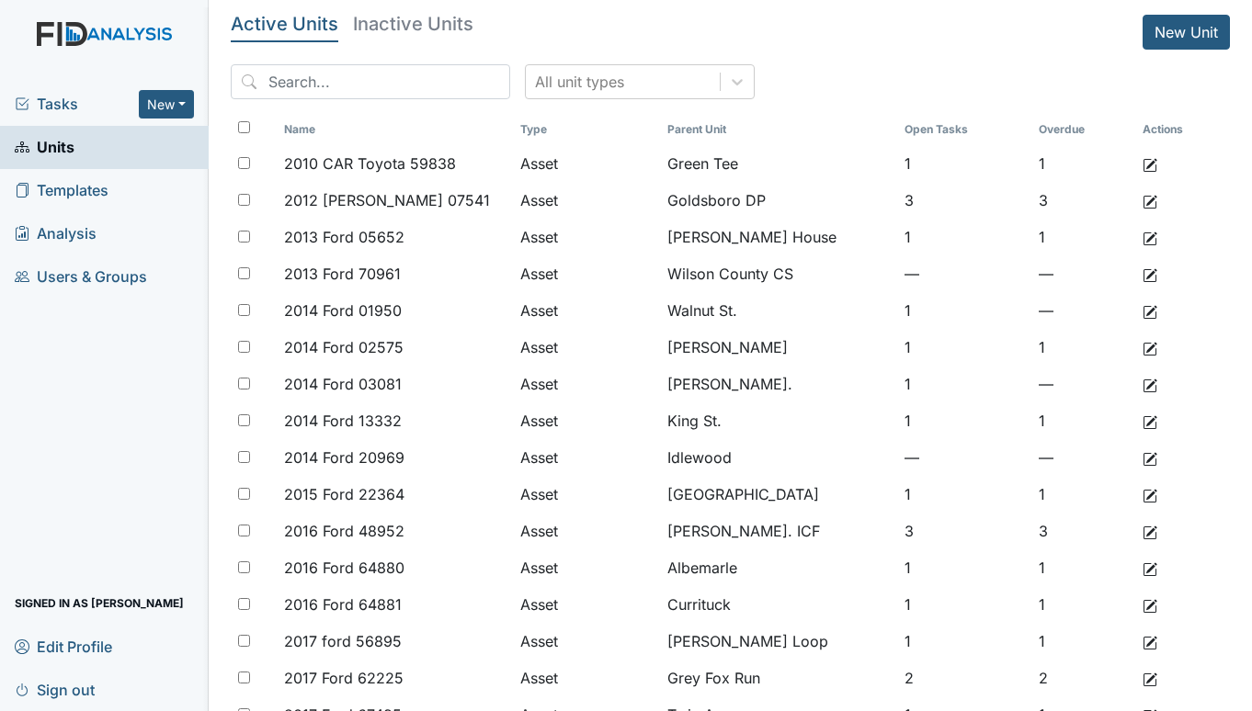
click at [54, 105] on span "Tasks" at bounding box center [77, 104] width 124 height 22
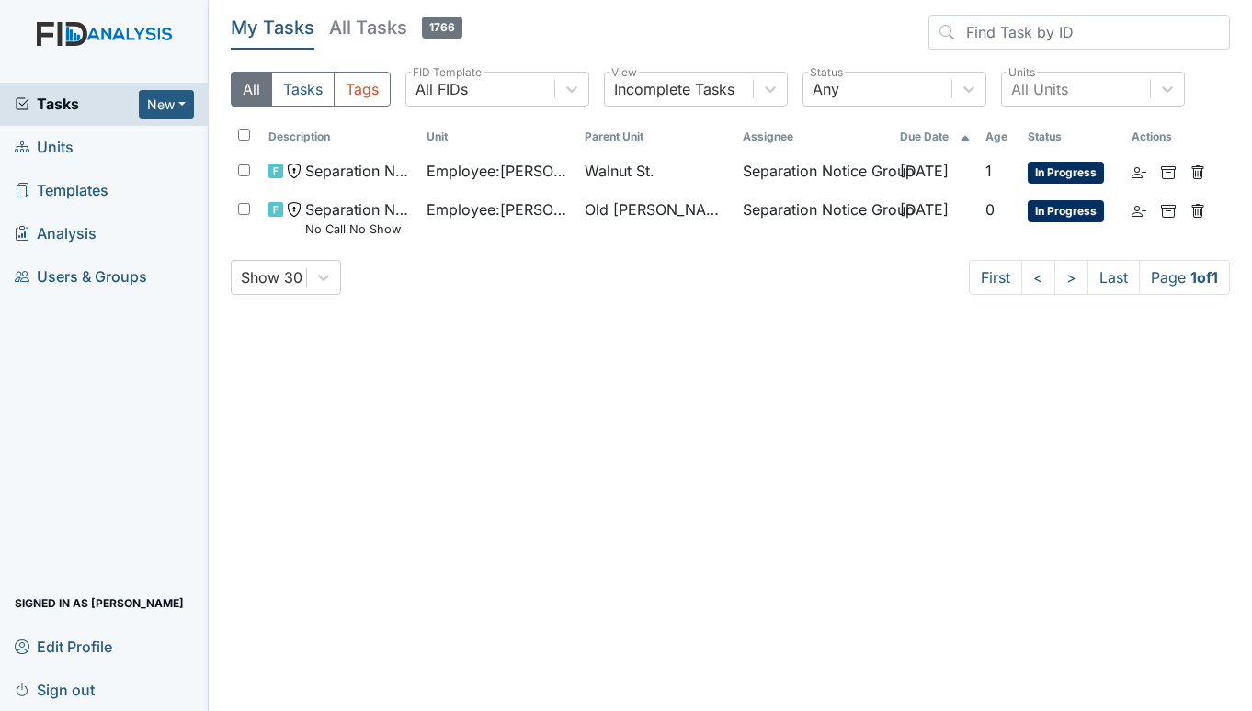
click at [45, 146] on span "Units" at bounding box center [44, 147] width 59 height 28
